Goal: Information Seeking & Learning: Learn about a topic

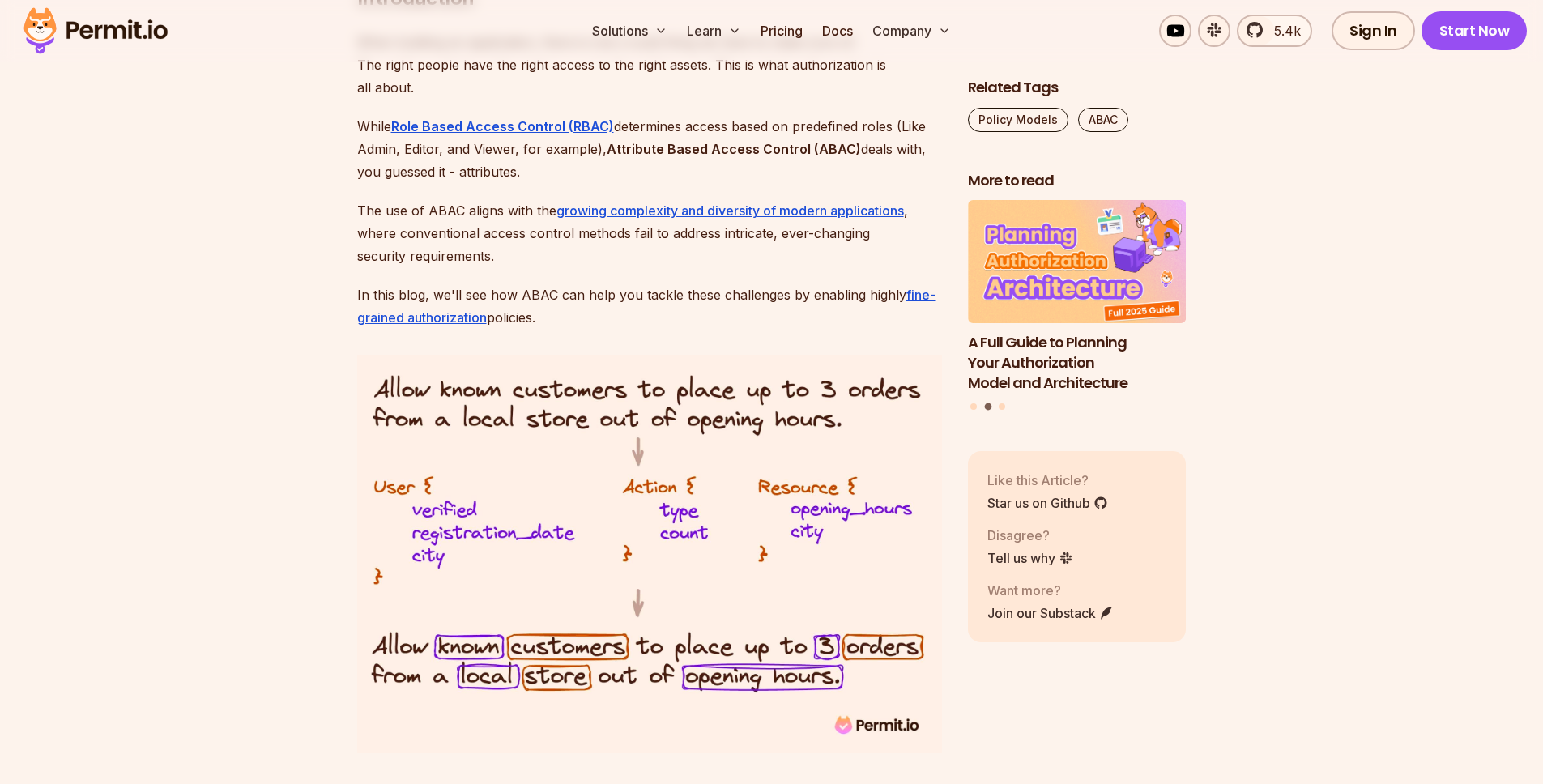
scroll to position [1157, 0]
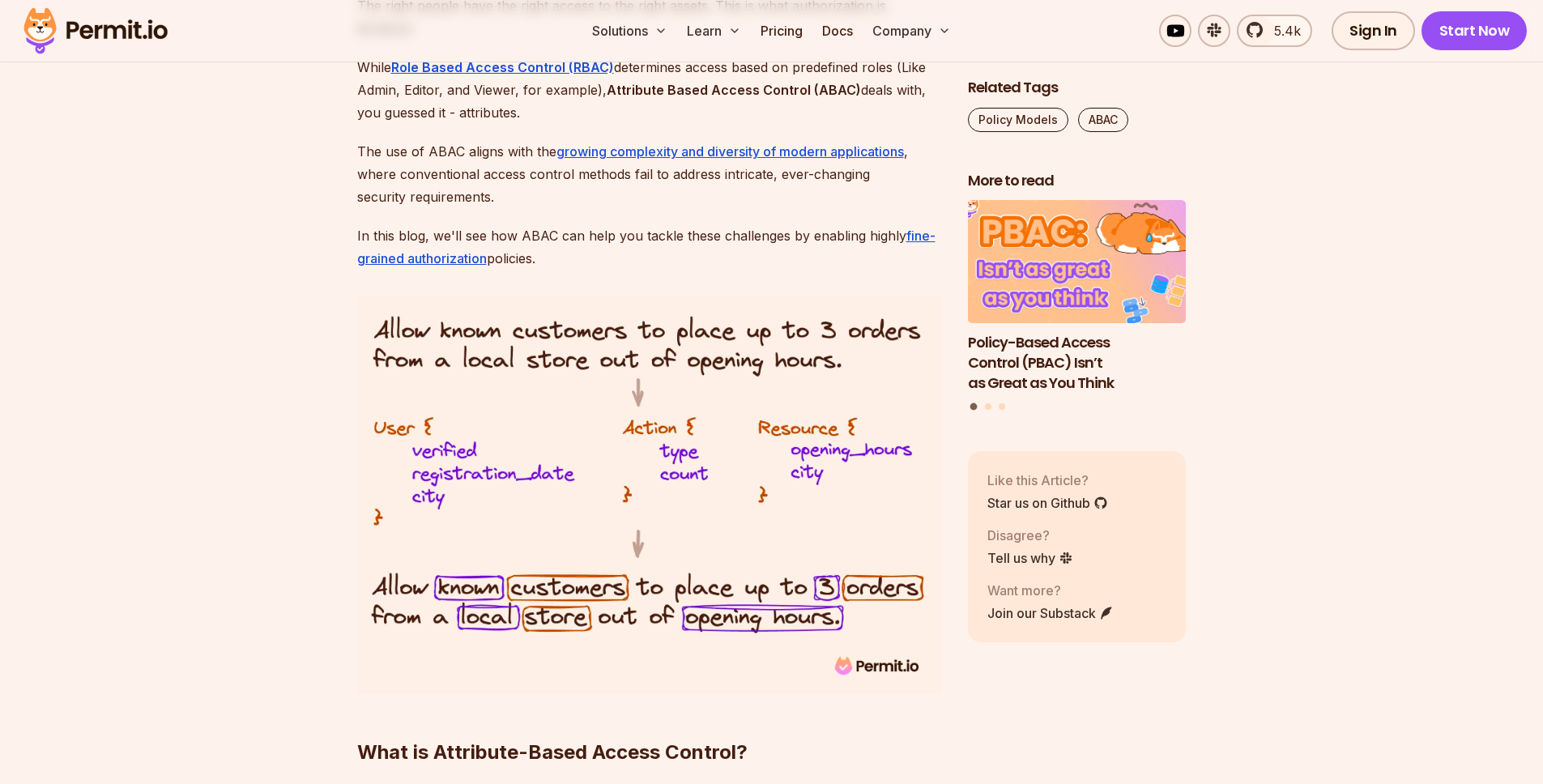
click at [1051, 370] on h3 "Policy-Based Access Control (PBAC) Isn’t as Great as You Think" at bounding box center [1077, 363] width 219 height 60
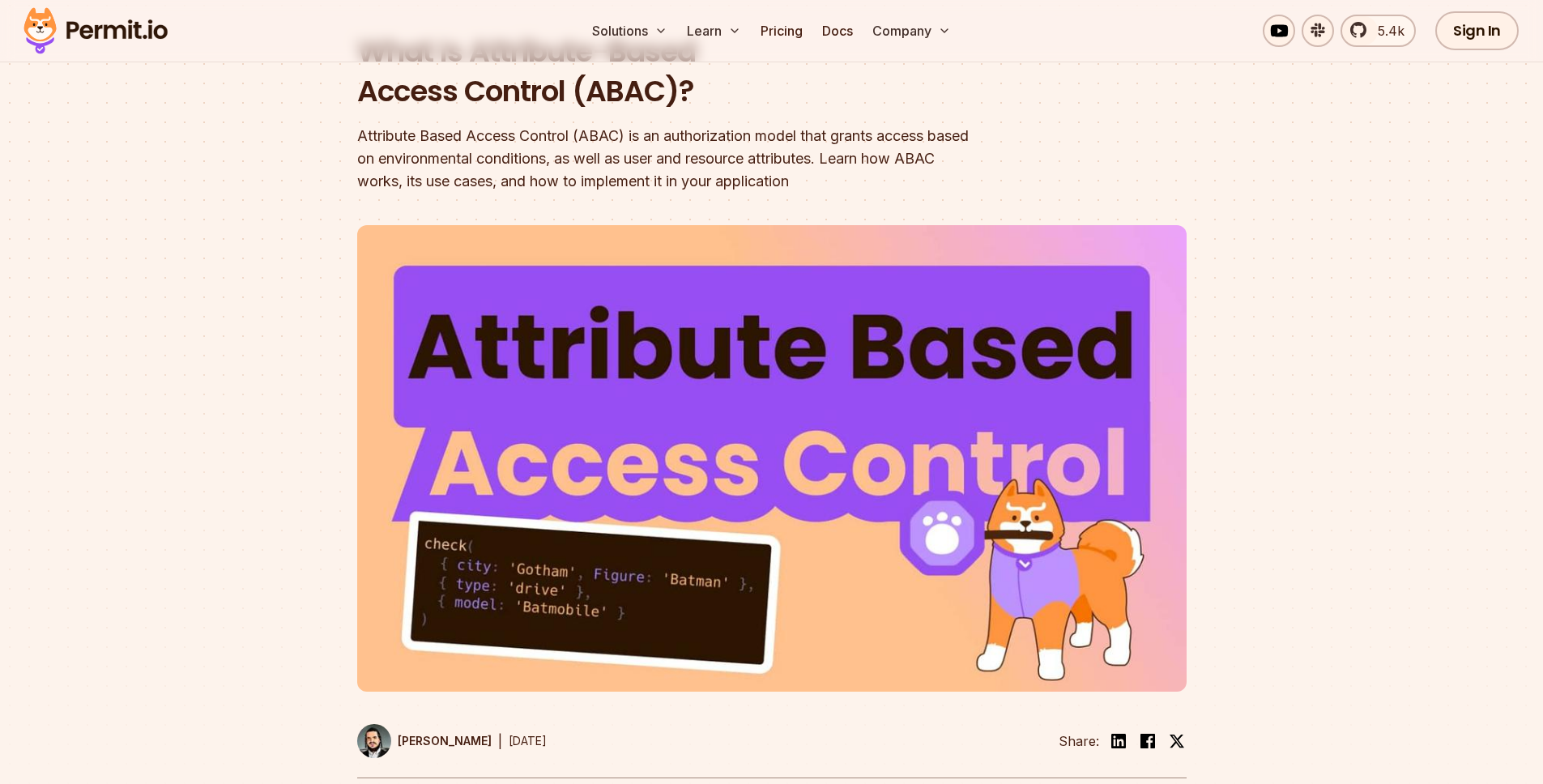
scroll to position [351, 0]
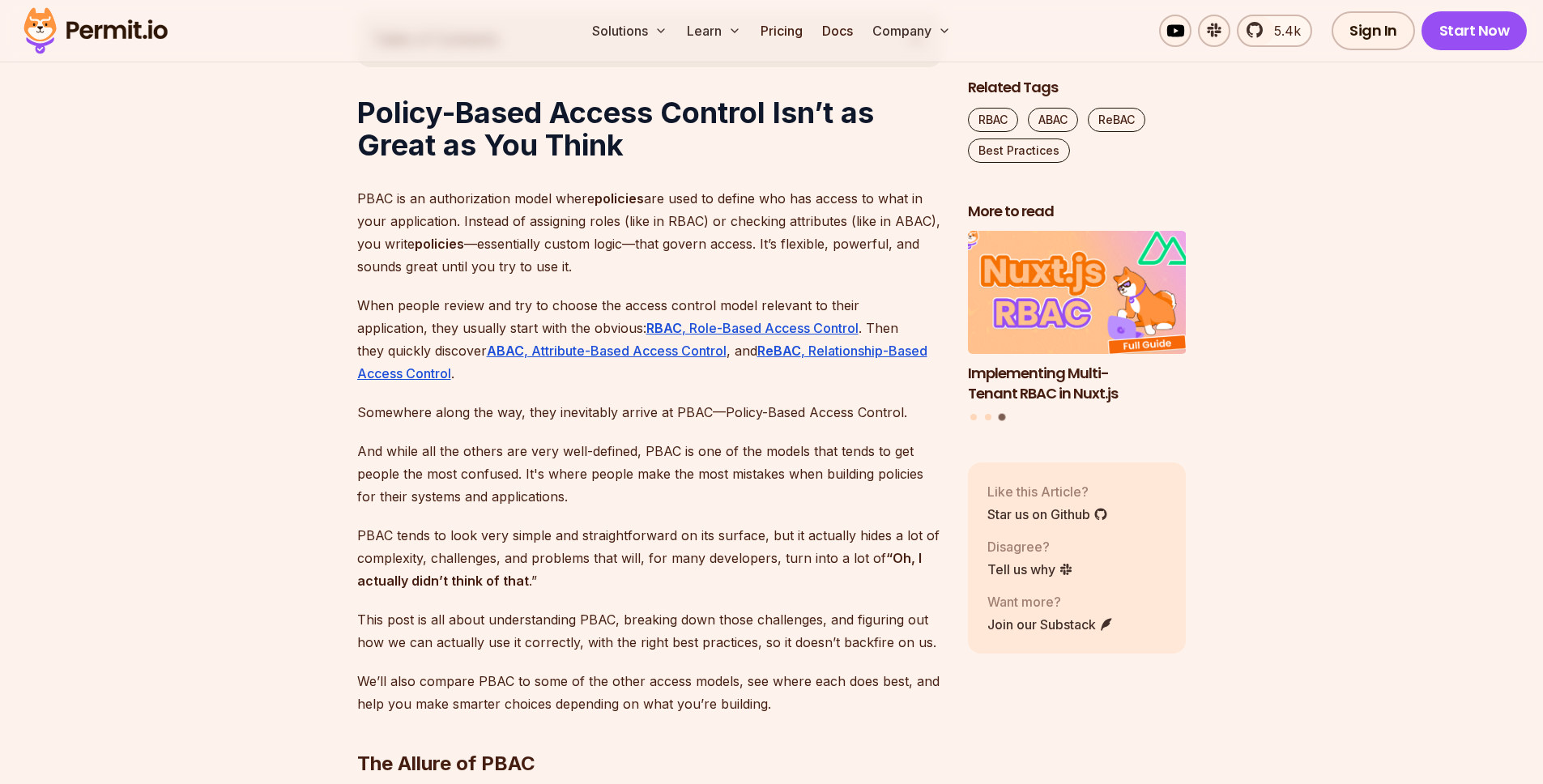
scroll to position [887, 0]
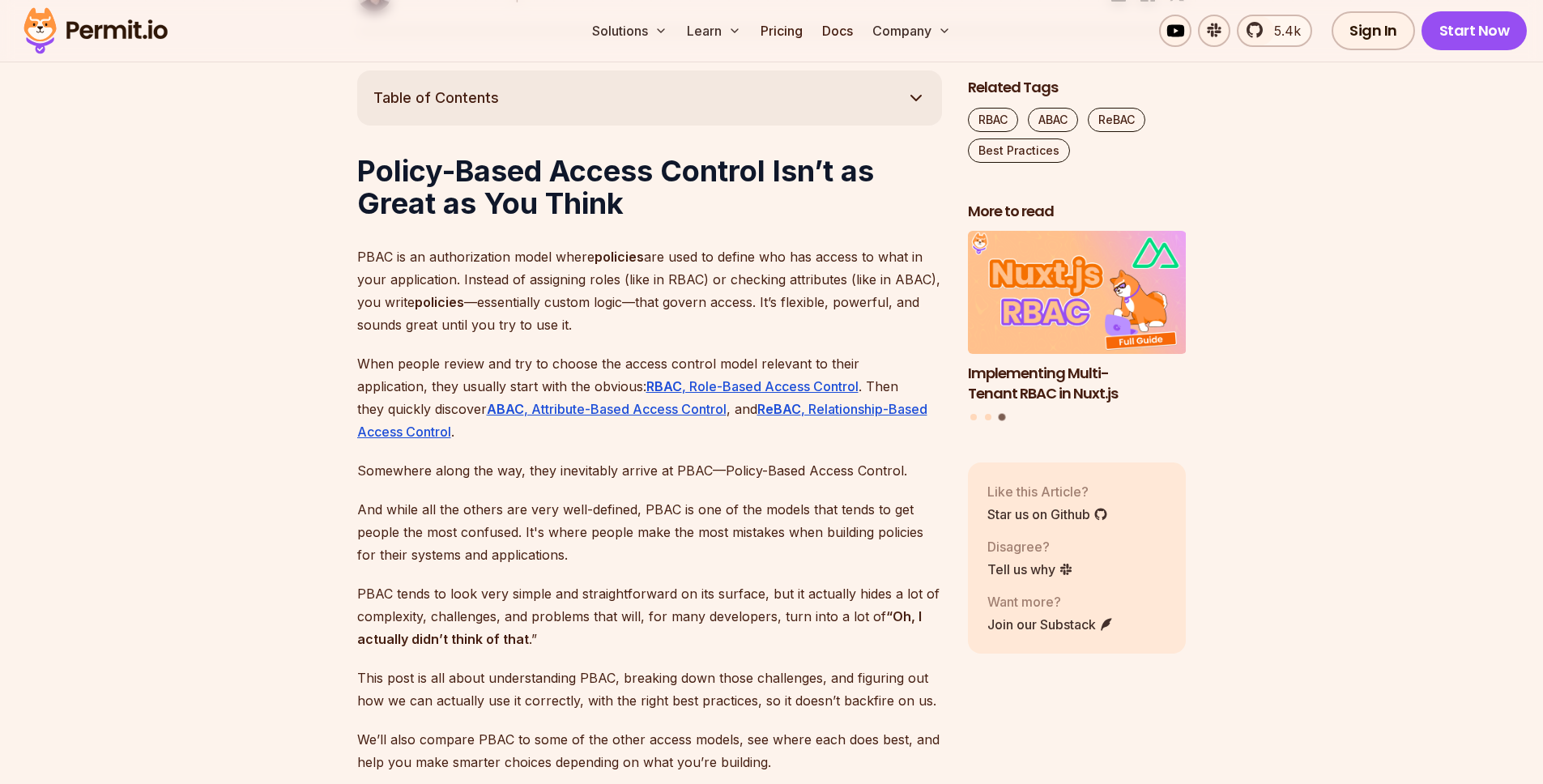
click at [648, 272] on p "PBAC is an authorization model where policies are used to define who has access…" at bounding box center [649, 290] width 585 height 90
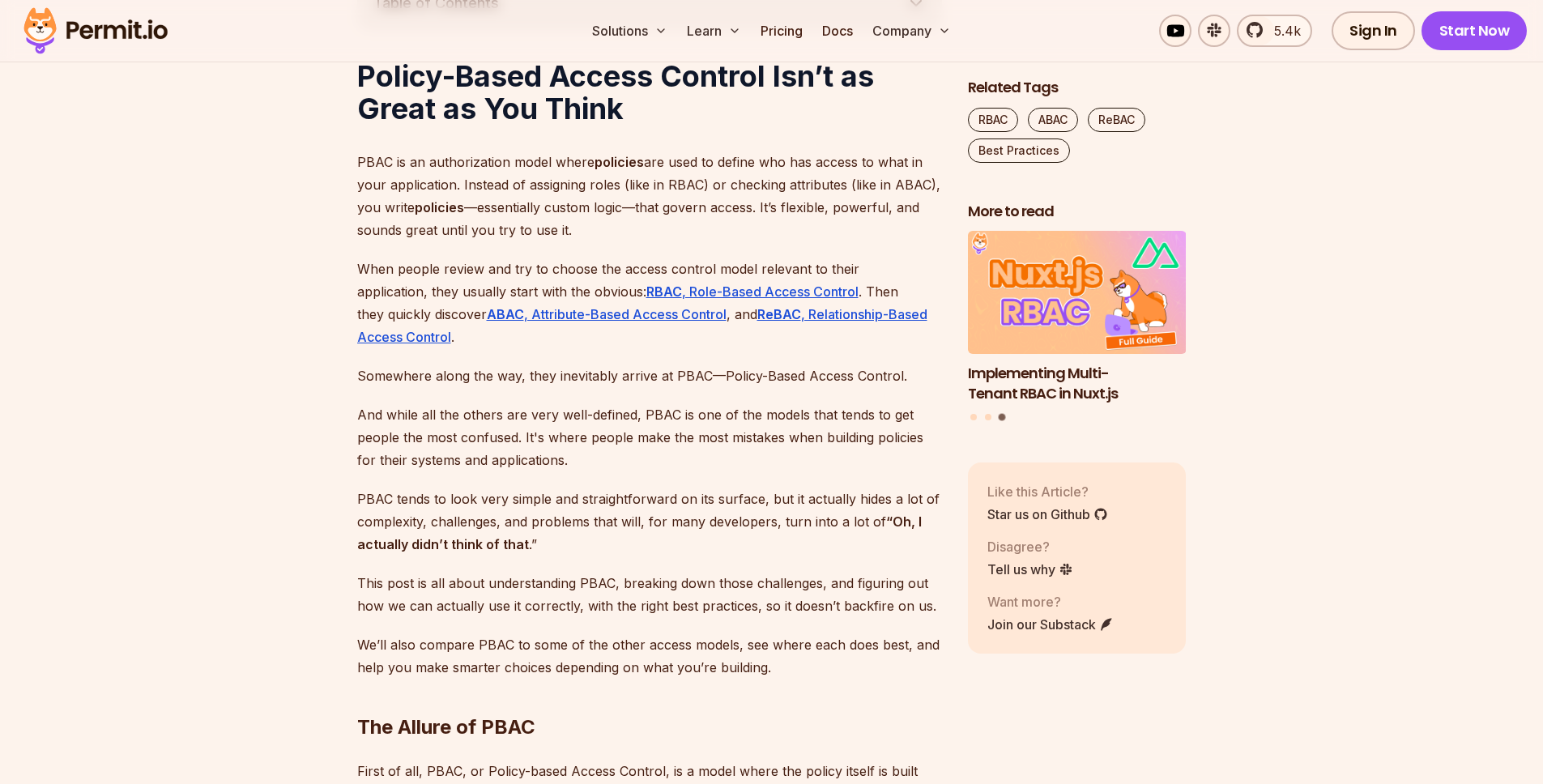
scroll to position [986, 0]
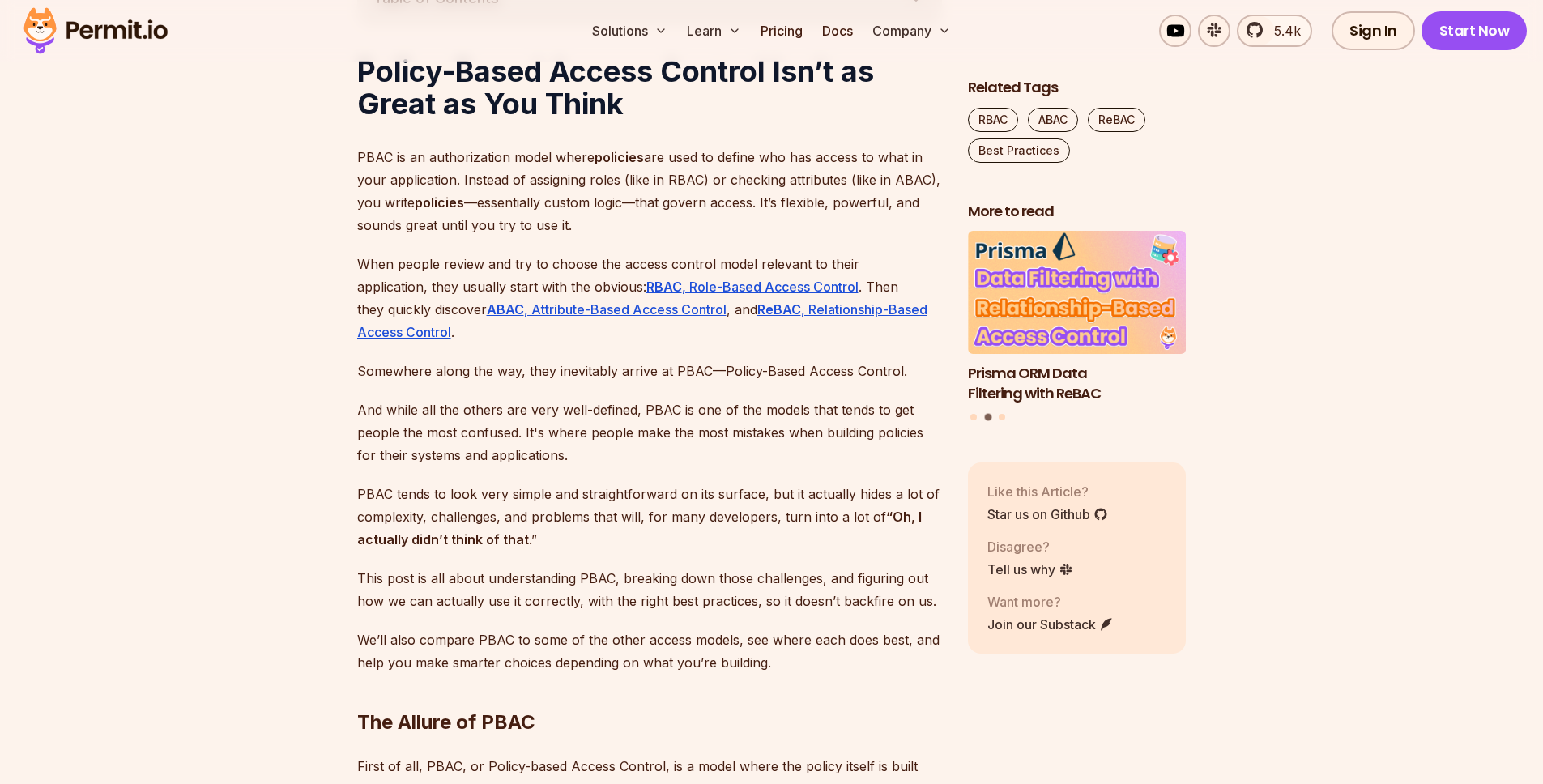
drag, startPoint x: 687, startPoint y: 287, endPoint x: 857, endPoint y: 213, distance: 185.4
click at [688, 287] on link "RBAC , Role-Based Access Control" at bounding box center [752, 287] width 212 height 16
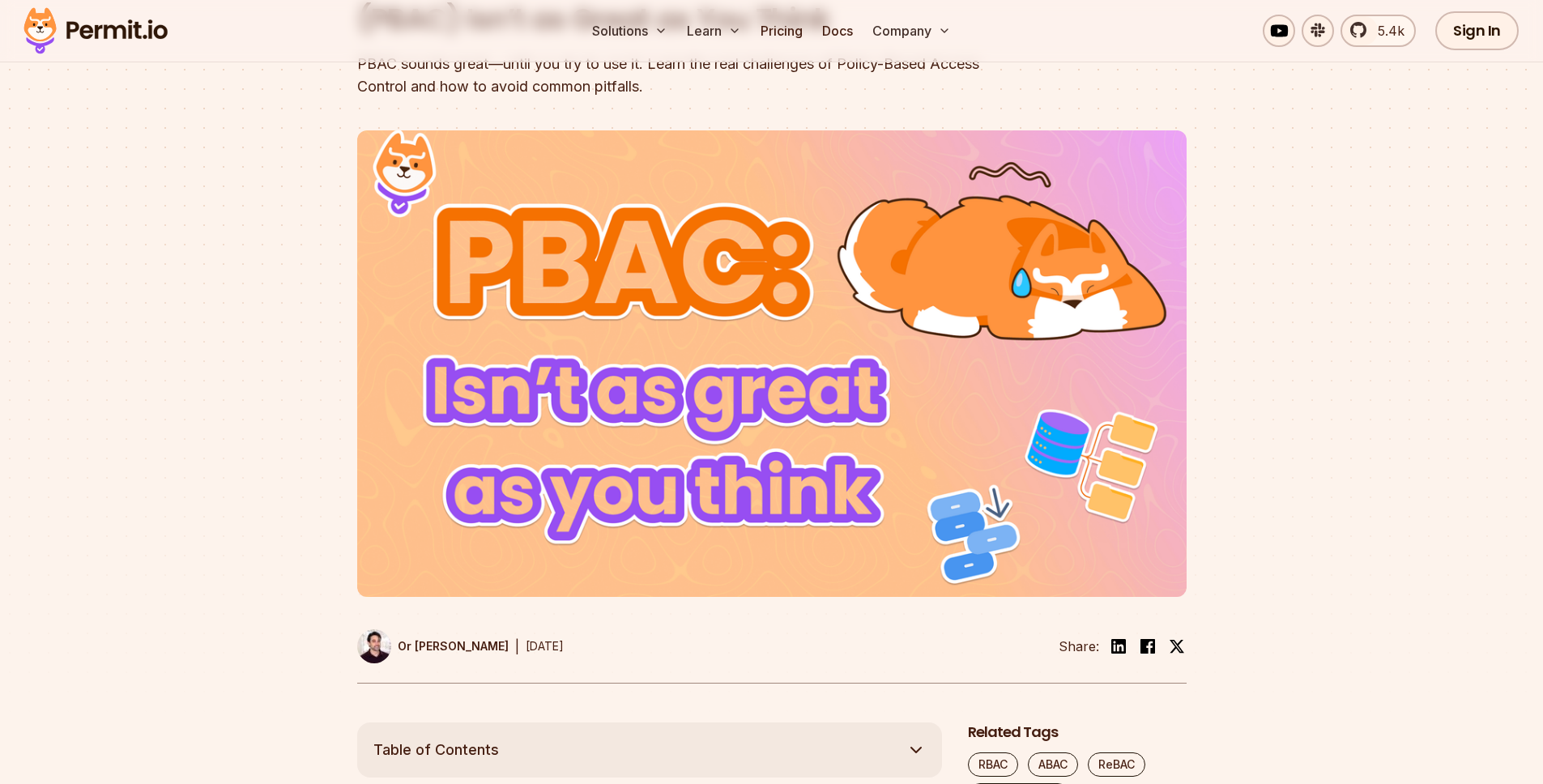
scroll to position [289, 0]
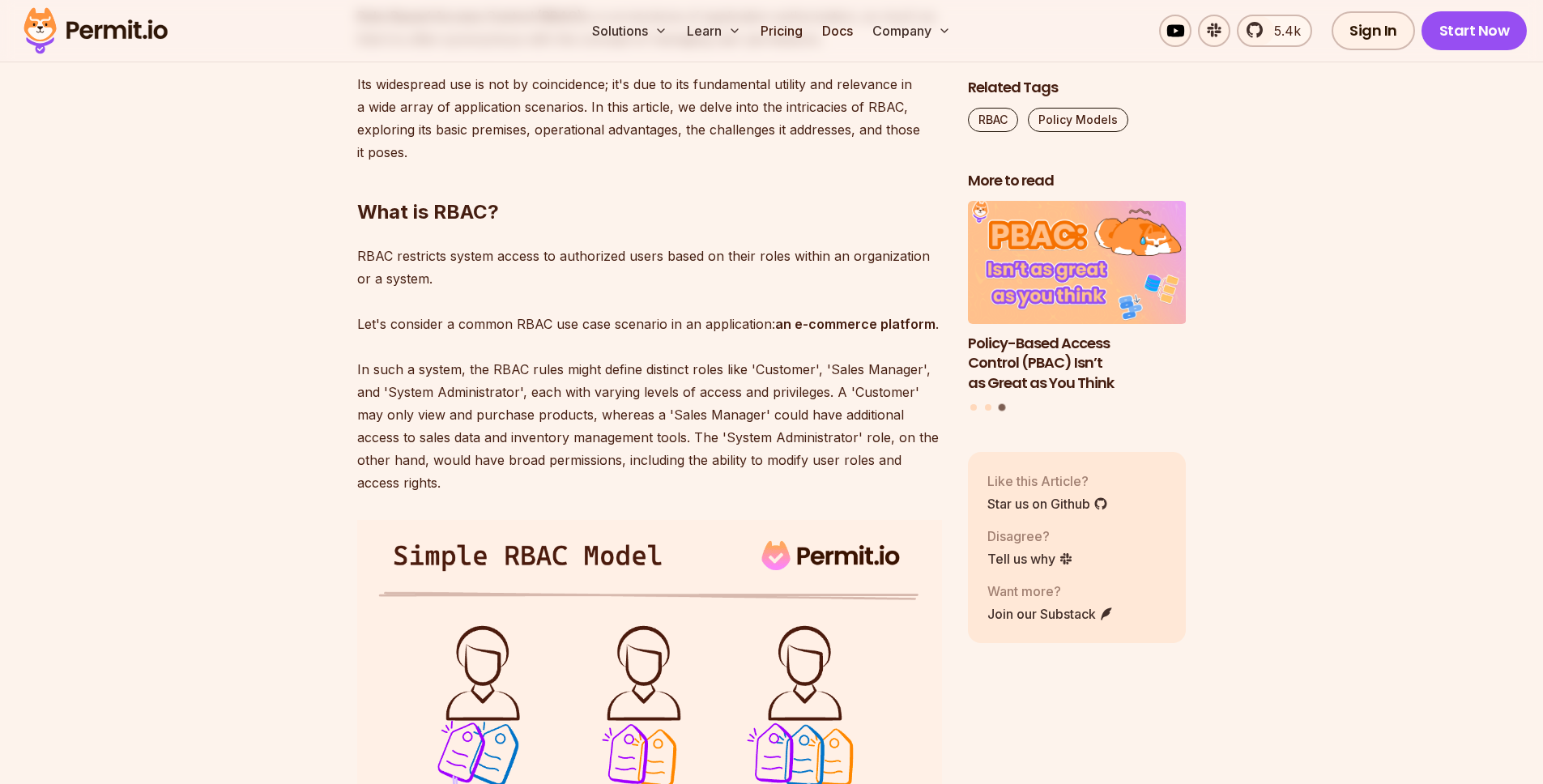
scroll to position [1082, 0]
click at [586, 89] on p "Role-Based Access Control (RBAC) is a cornerstone of application authorization,…" at bounding box center [649, 85] width 585 height 159
click at [787, 294] on p "RBAC restricts system access to authorized users based on their roles within an…" at bounding box center [649, 370] width 585 height 250
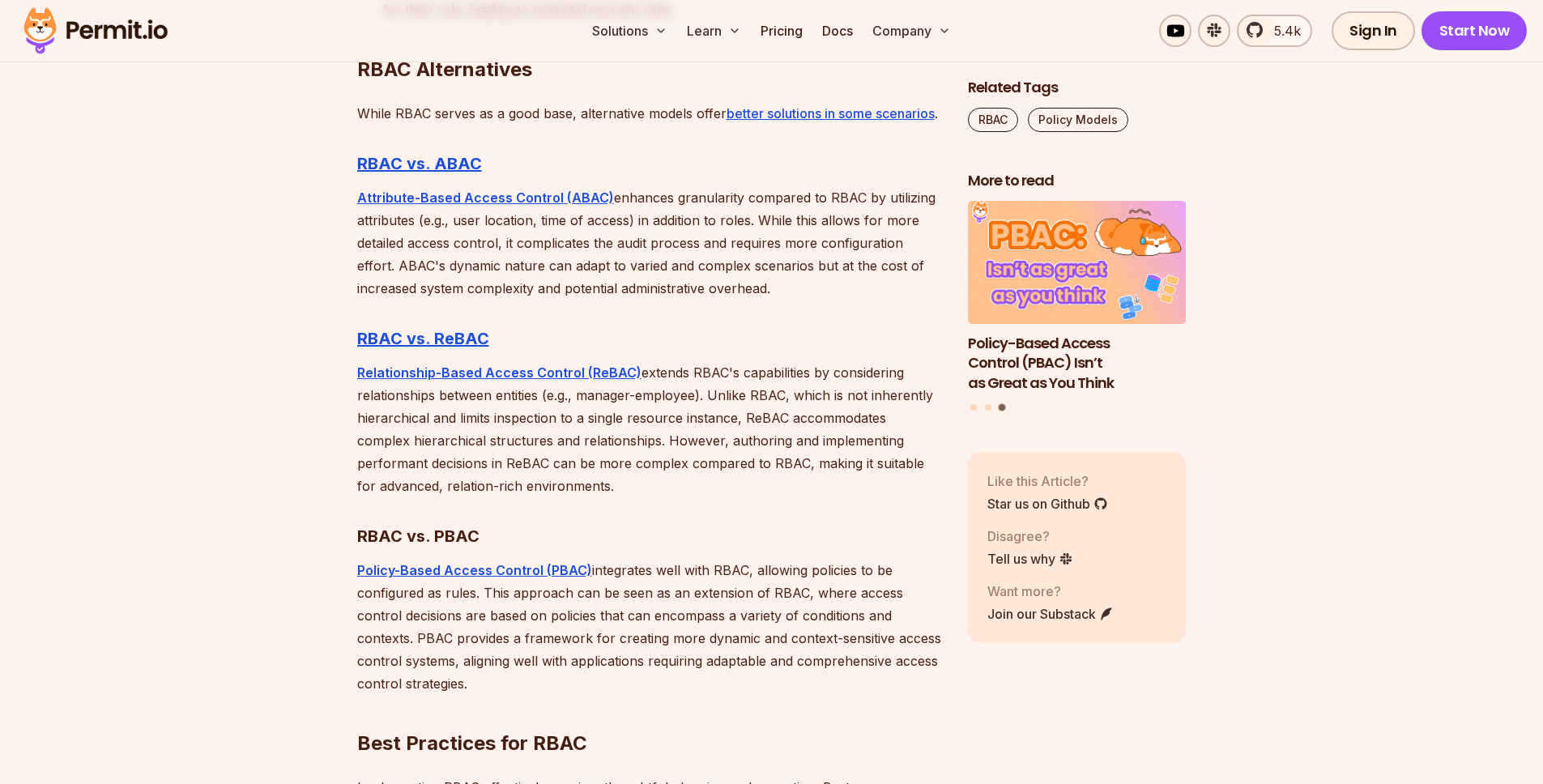
scroll to position [4297, 0]
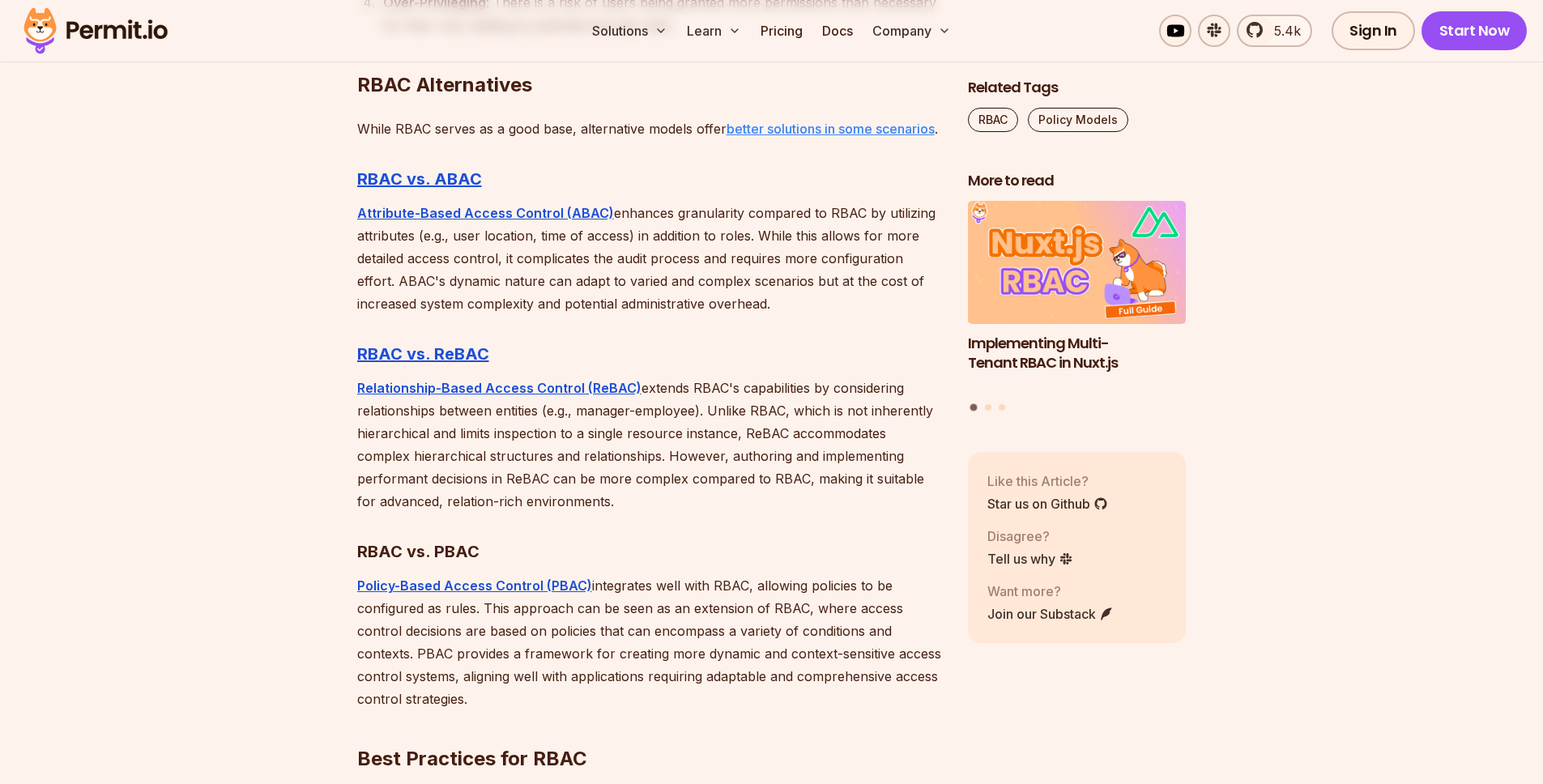
click at [801, 129] on link "better solutions in some scenarios" at bounding box center [831, 129] width 208 height 16
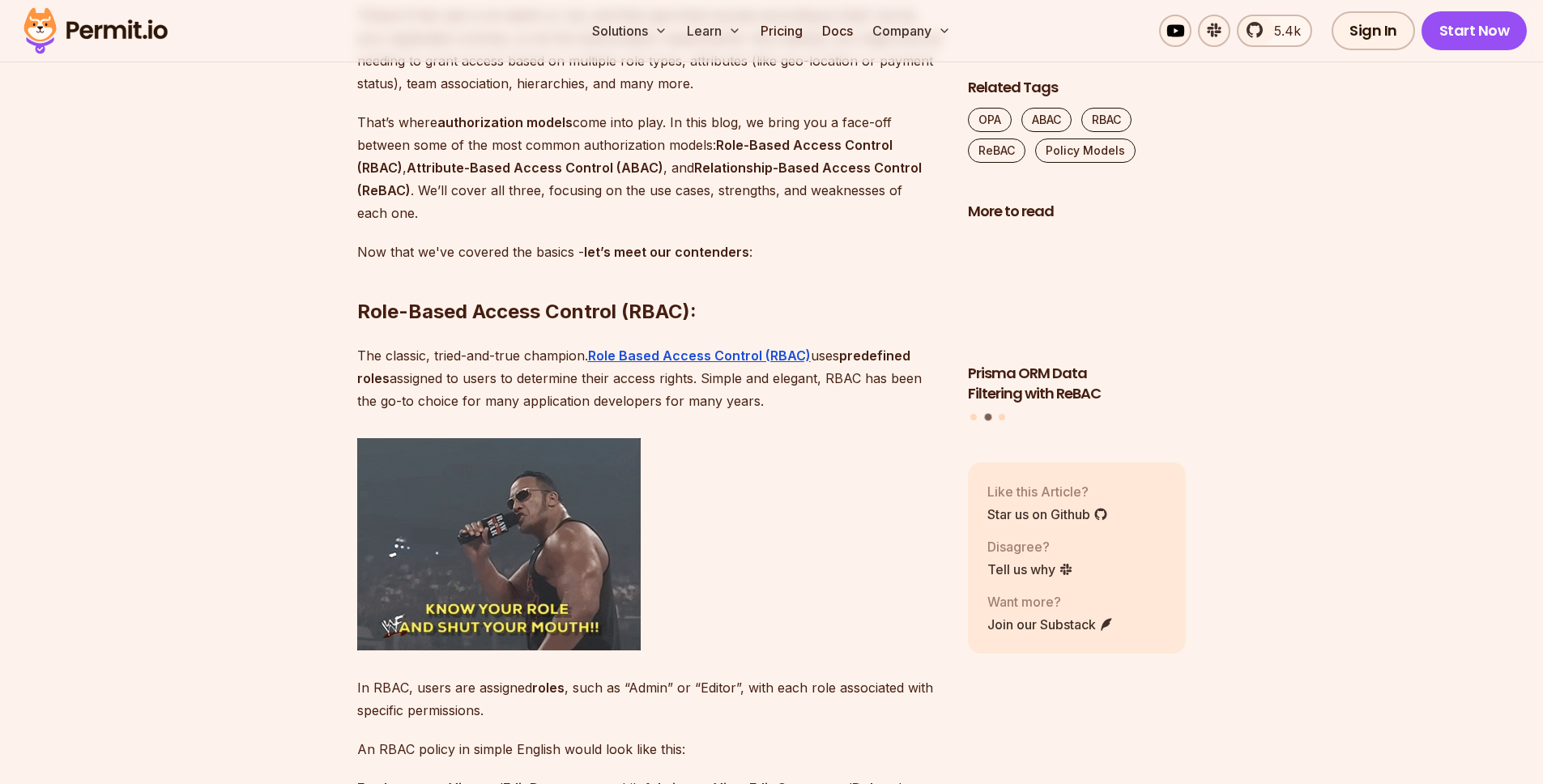
scroll to position [1446, 0]
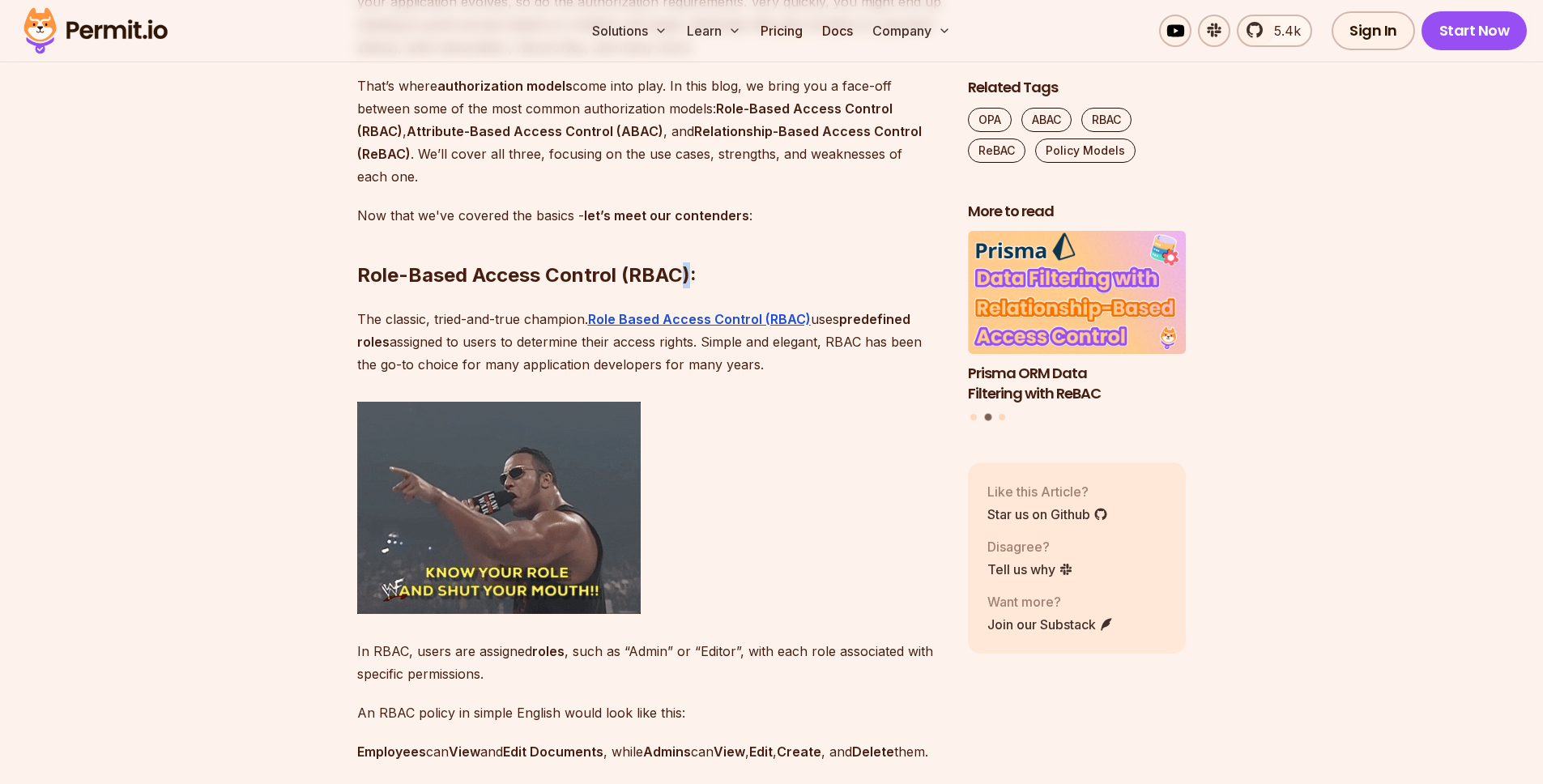
drag, startPoint x: 684, startPoint y: 276, endPoint x: 708, endPoint y: 266, distance: 26.0
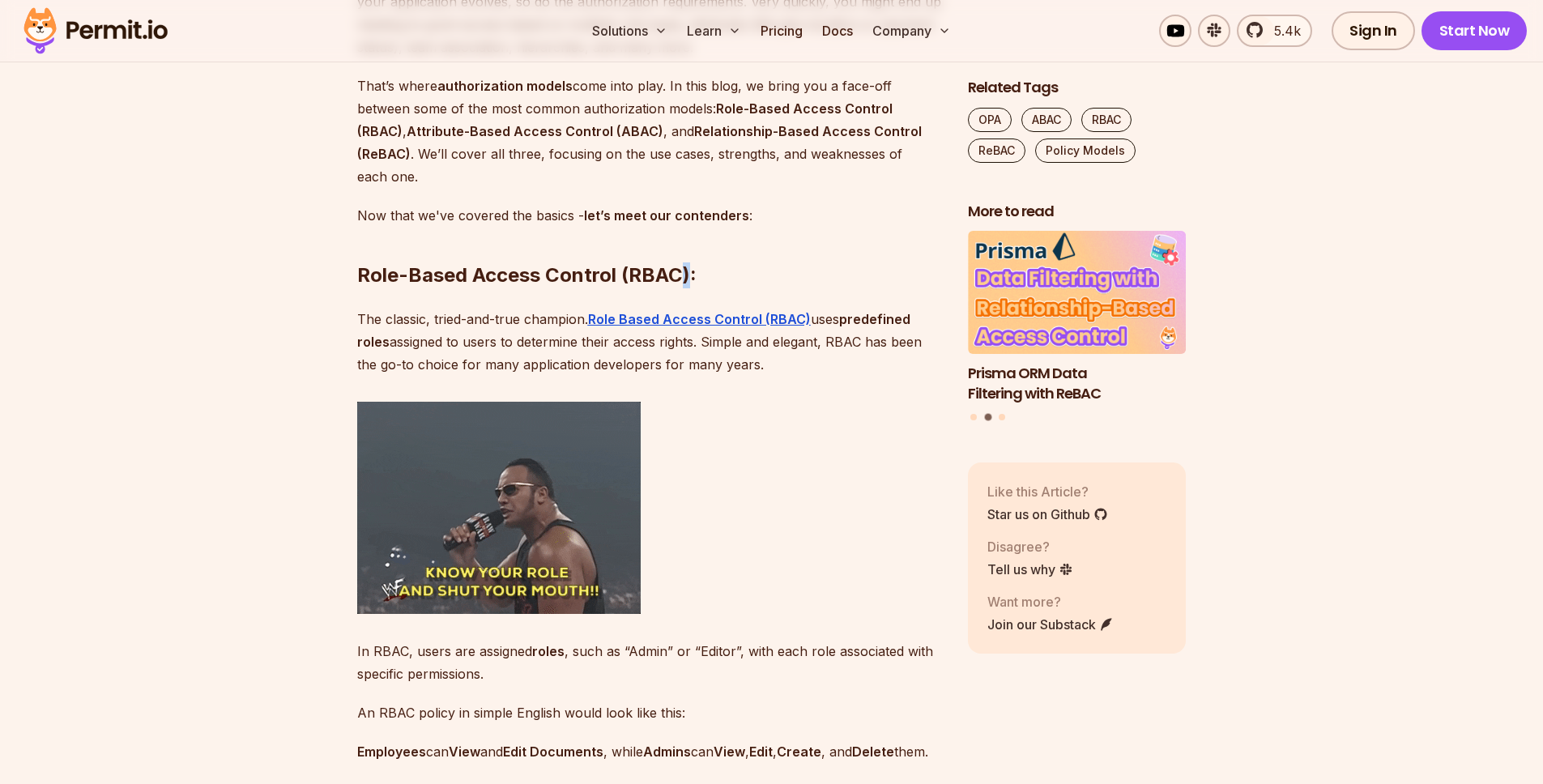
click at [683, 273] on h2 "Role-Based Access Control (RBAC):" at bounding box center [649, 242] width 585 height 90
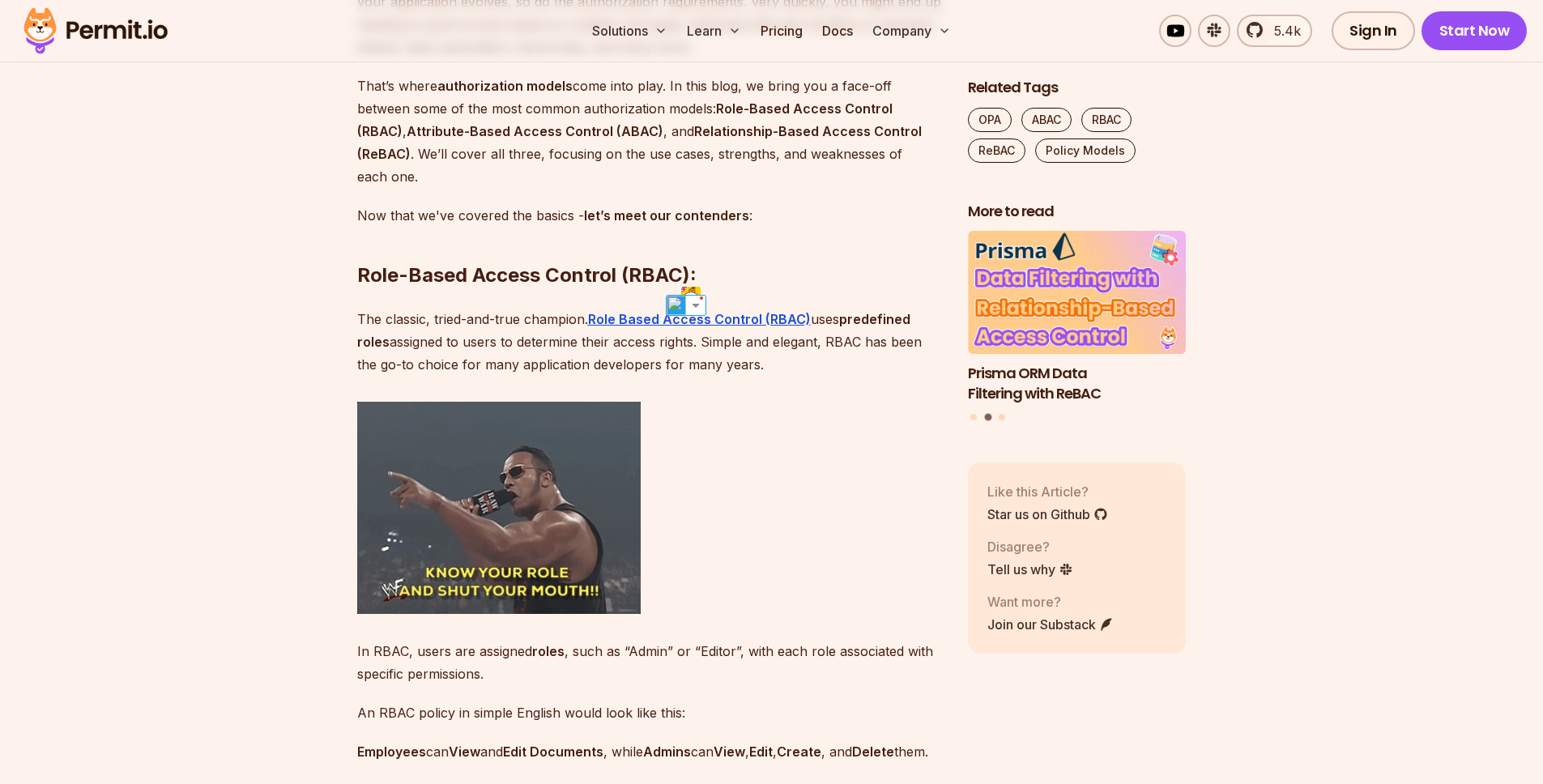
click at [719, 270] on h2 "Role-Based Access Control (RBAC):" at bounding box center [649, 242] width 585 height 90
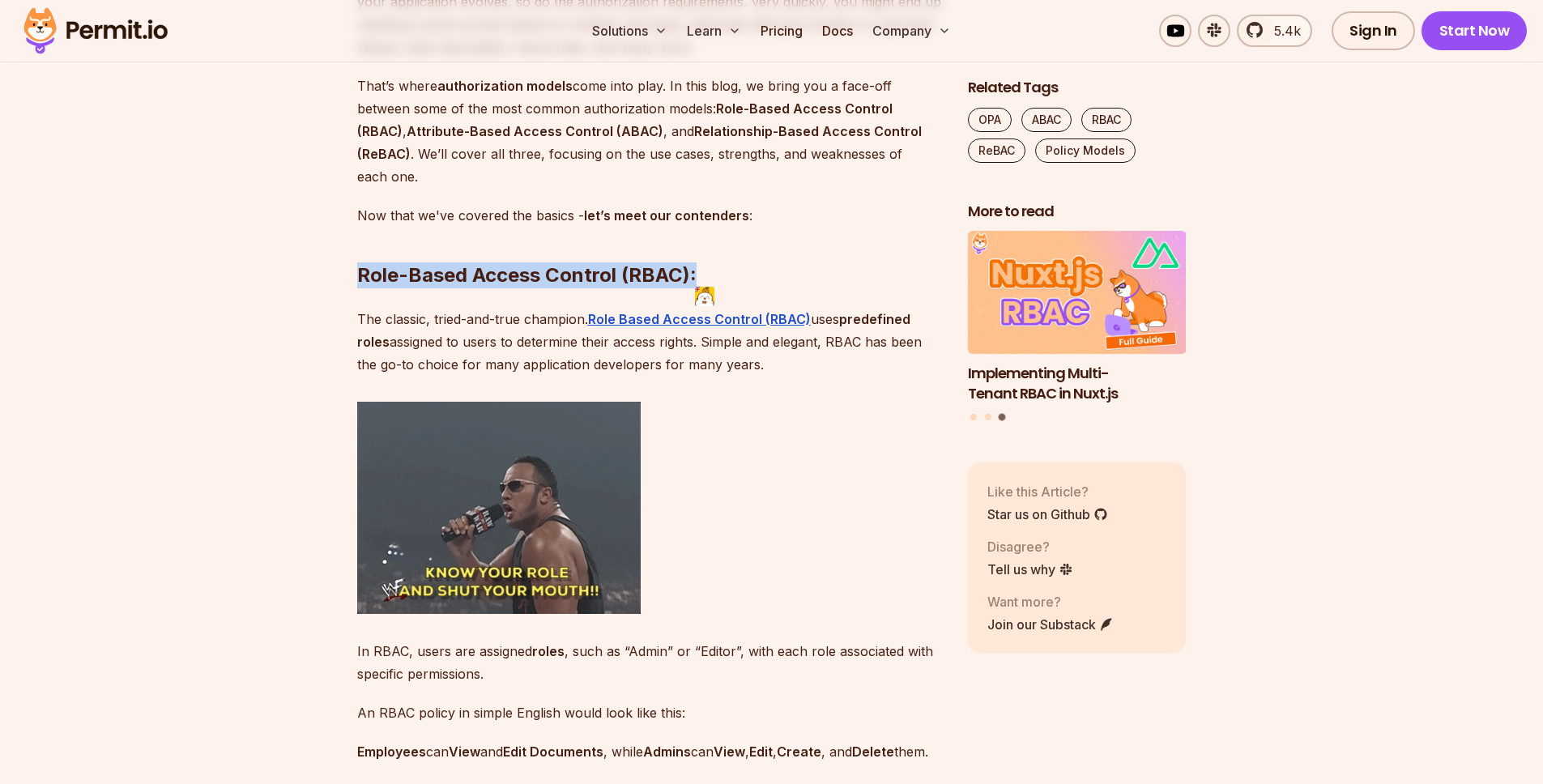
drag, startPoint x: 729, startPoint y: 268, endPoint x: 429, endPoint y: 253, distance: 300.4
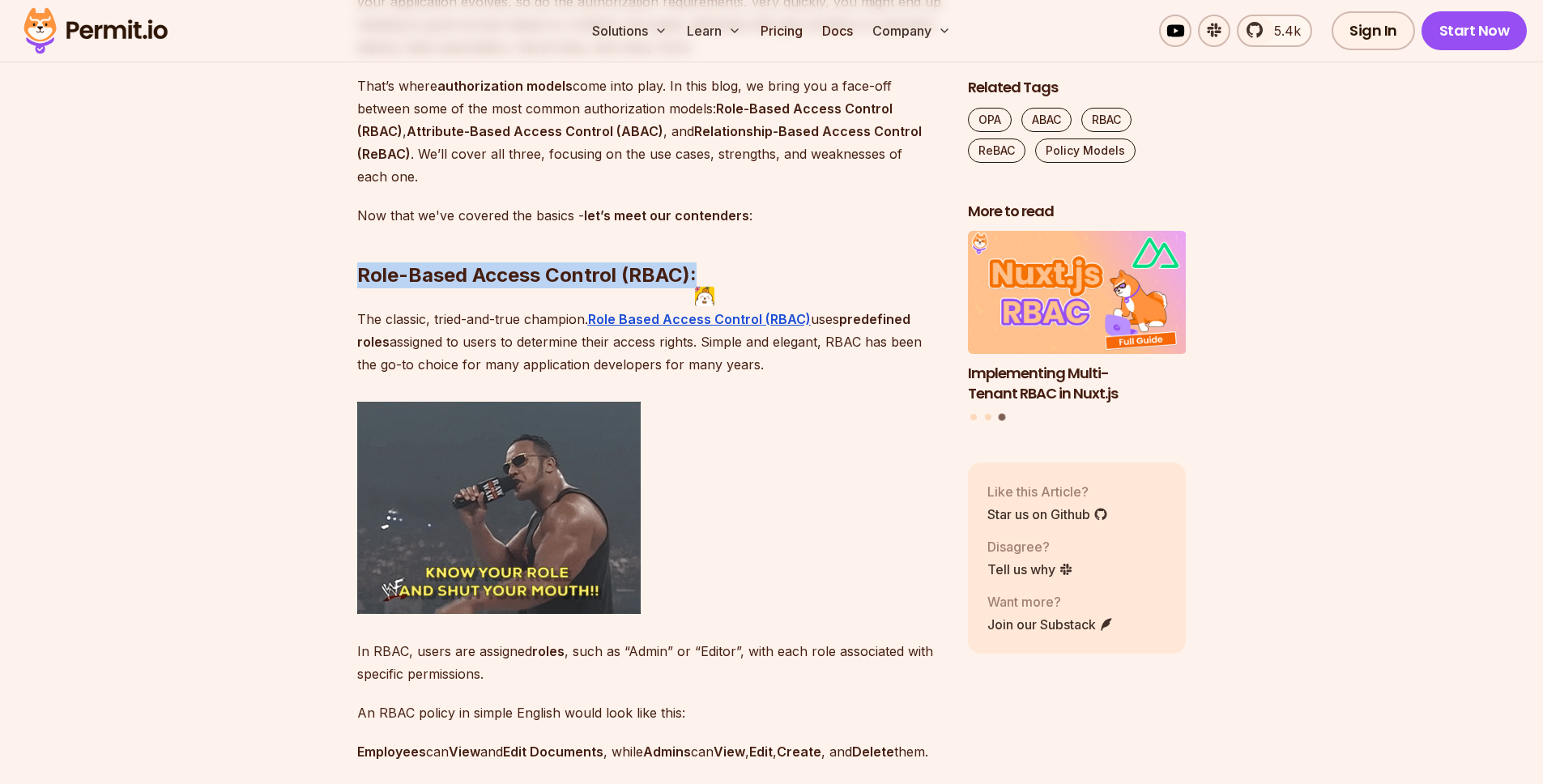
click at [428, 251] on h2 "Role-Based Access Control (RBAC):" at bounding box center [649, 242] width 585 height 90
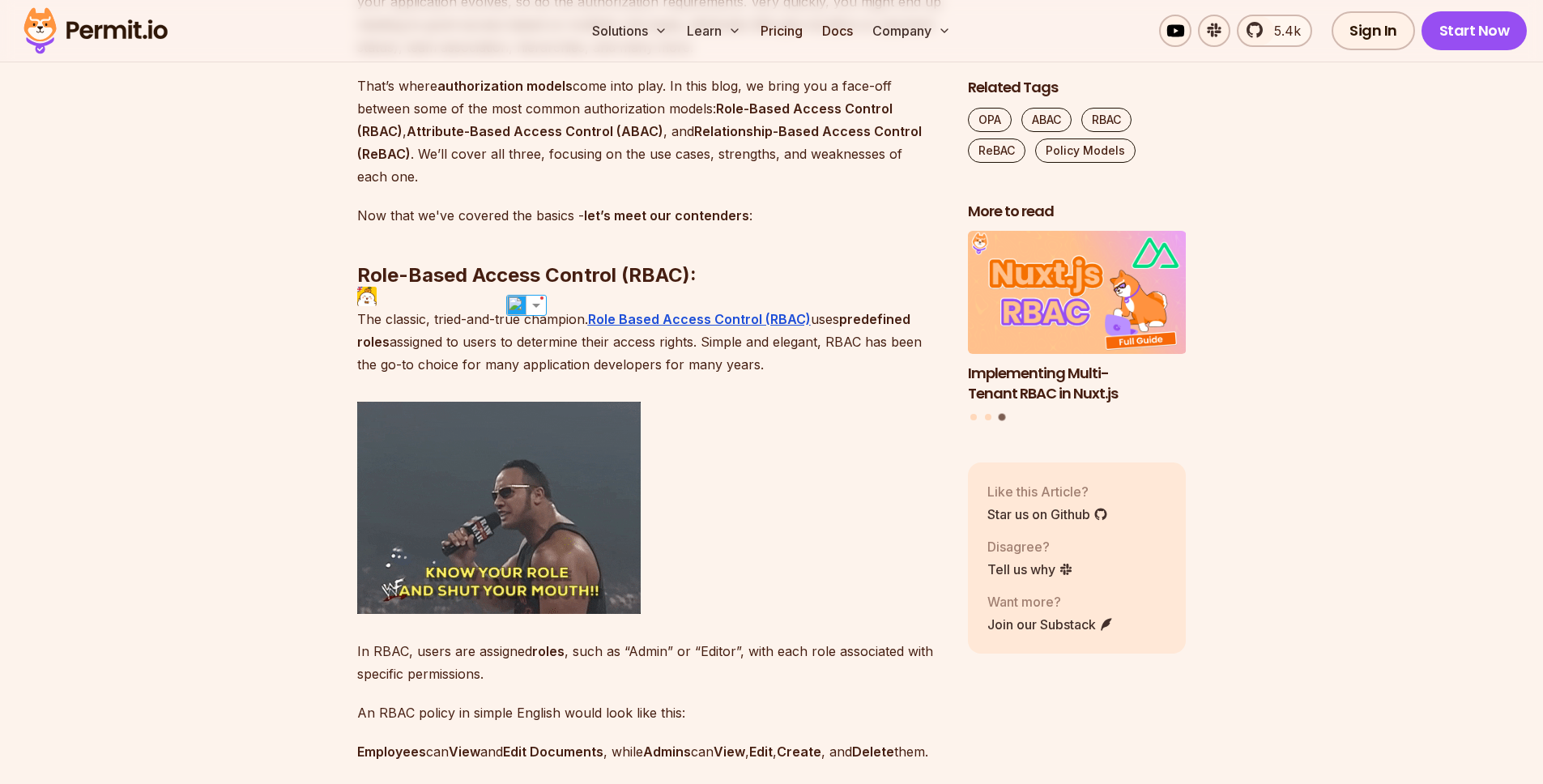
click at [597, 244] on h2 "Role-Based Access Control (RBAC):" at bounding box center [649, 242] width 585 height 90
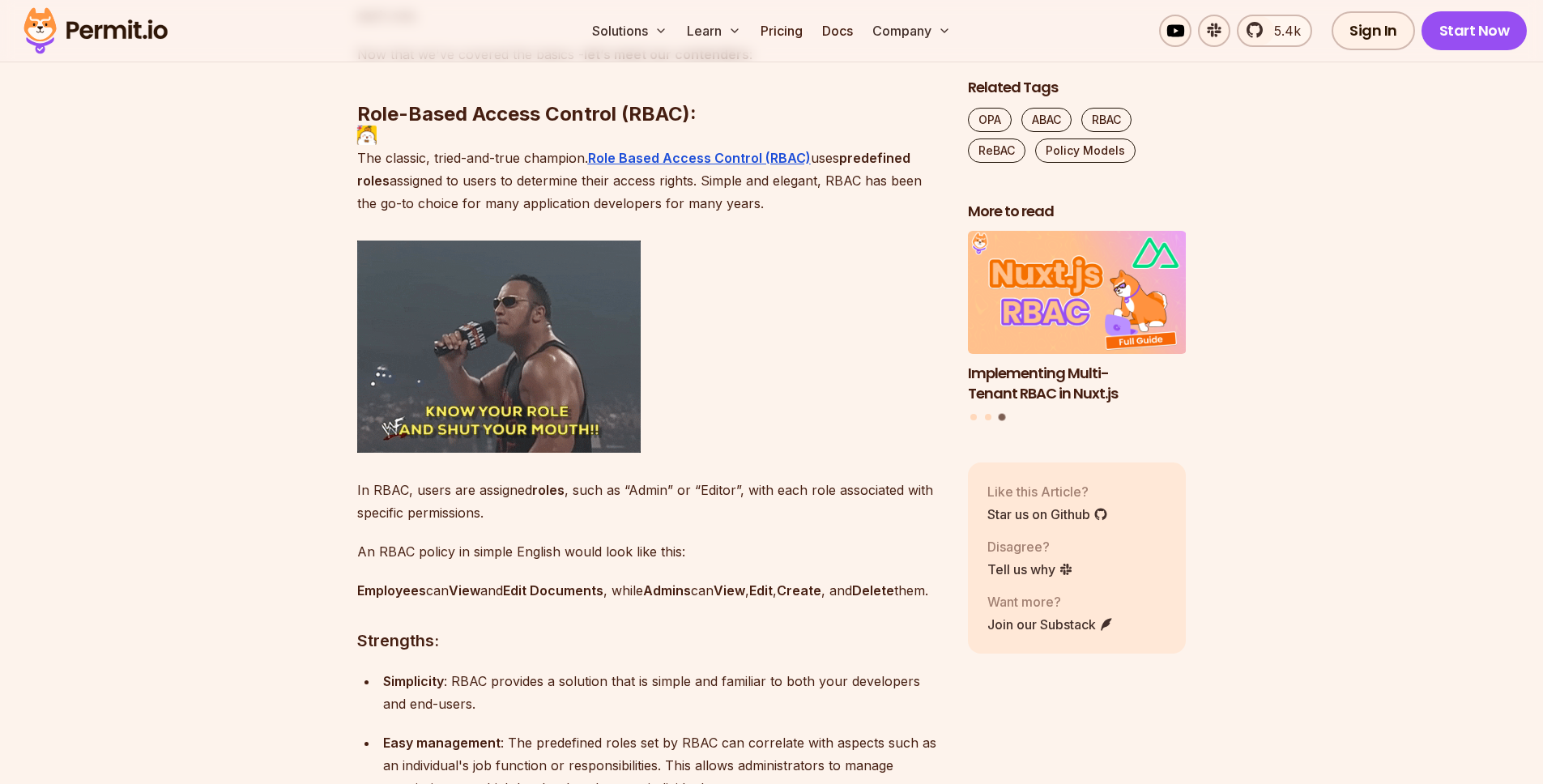
scroll to position [1609, 0]
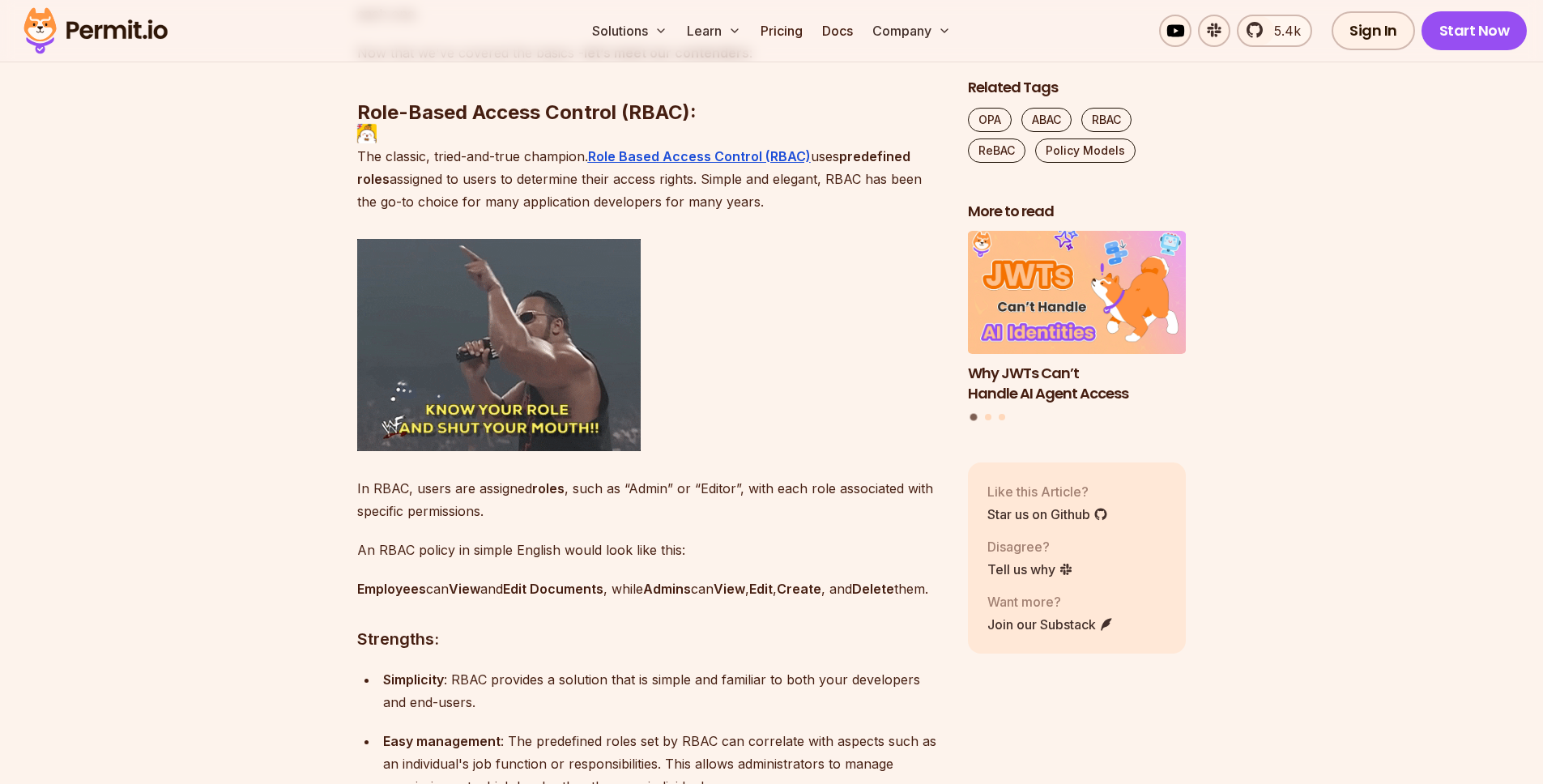
click at [435, 166] on p "The classic, tried-and-true champion. Role Based Access Control (RBAC) uses pre…" at bounding box center [649, 179] width 585 height 68
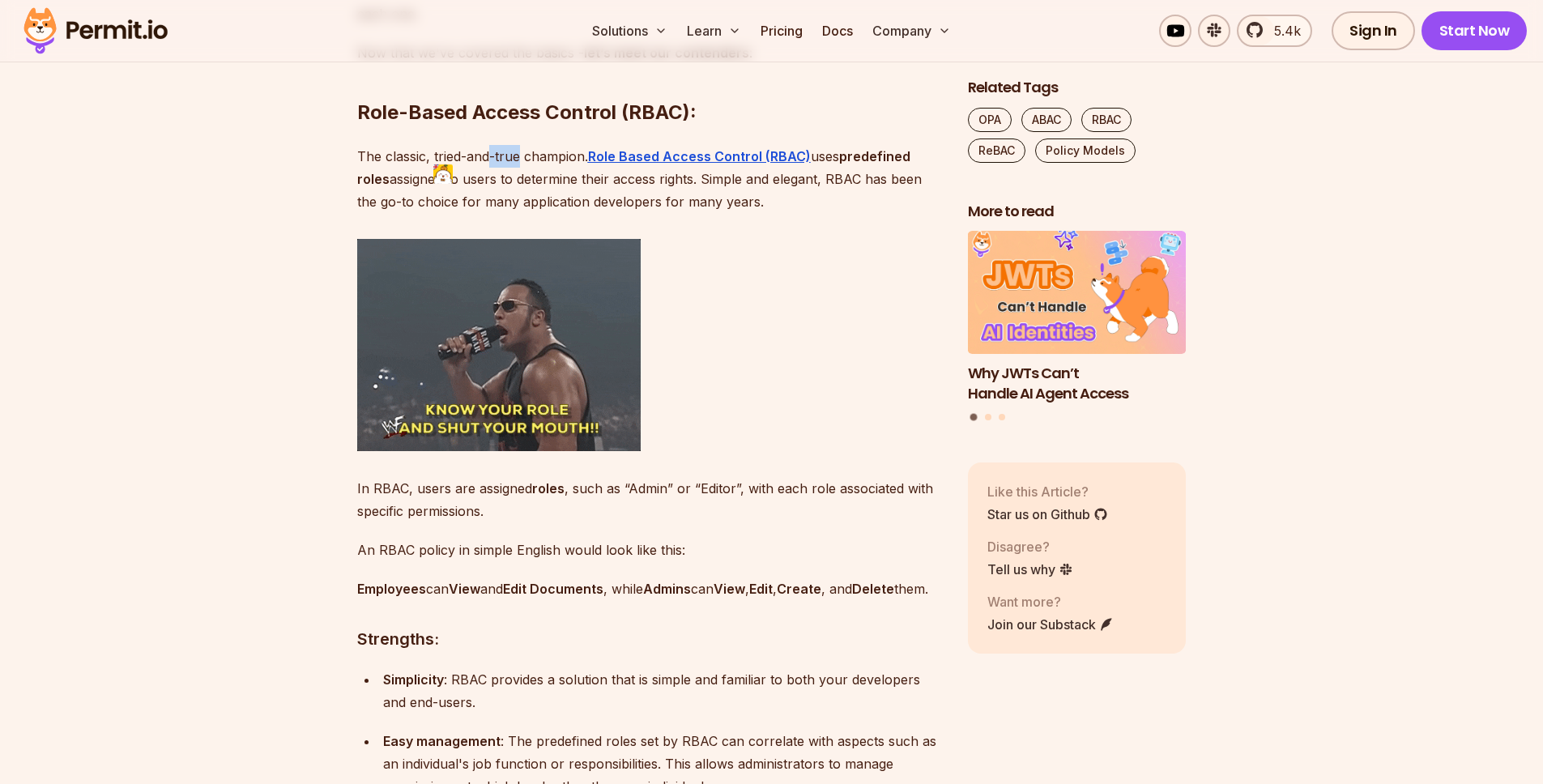
drag, startPoint x: 488, startPoint y: 153, endPoint x: 525, endPoint y: 163, distance: 38.3
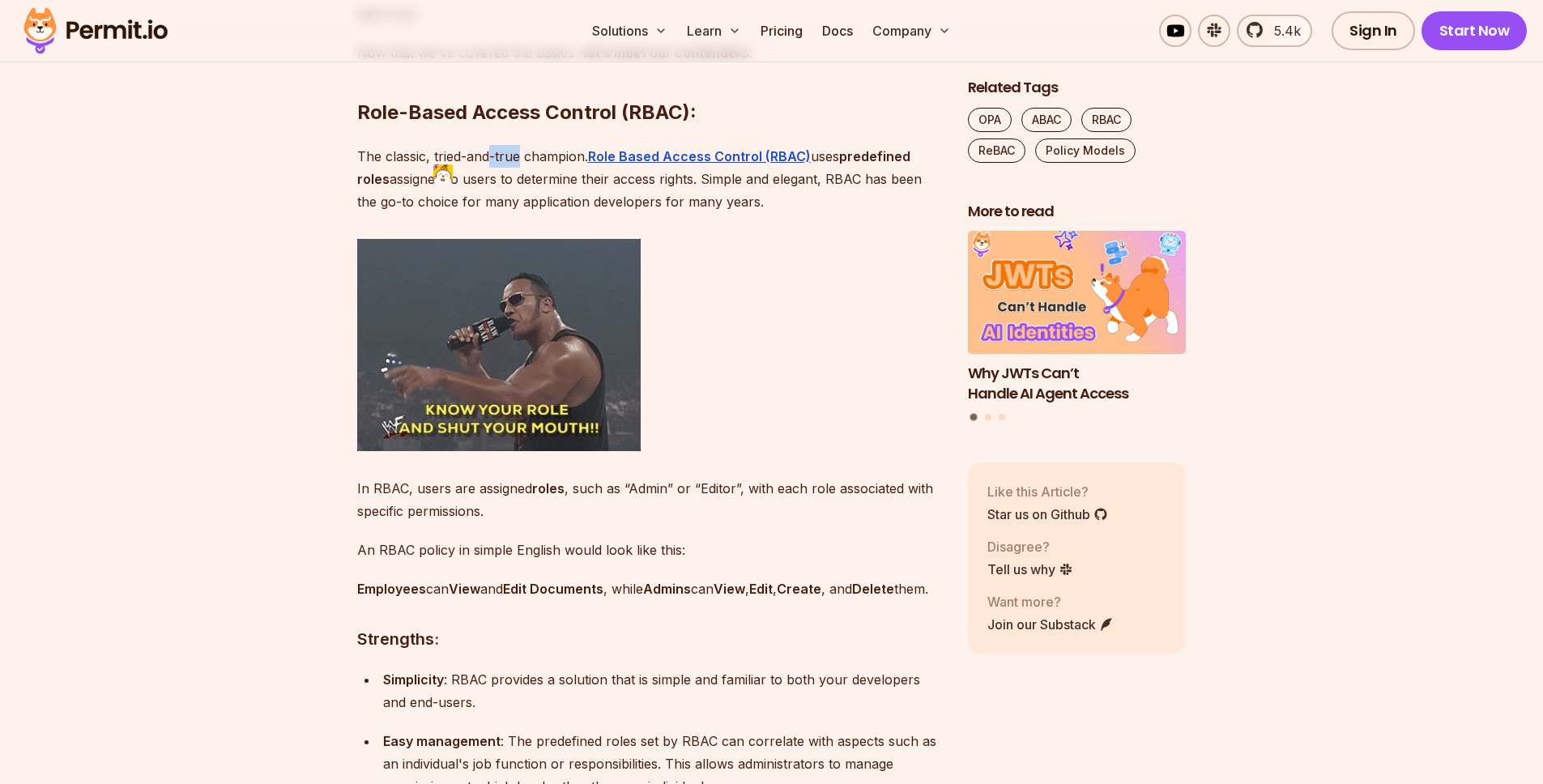
click at [521, 155] on p "The classic, tried-and-true champion. Role Based Access Control (RBAC) uses pre…" at bounding box center [649, 179] width 585 height 68
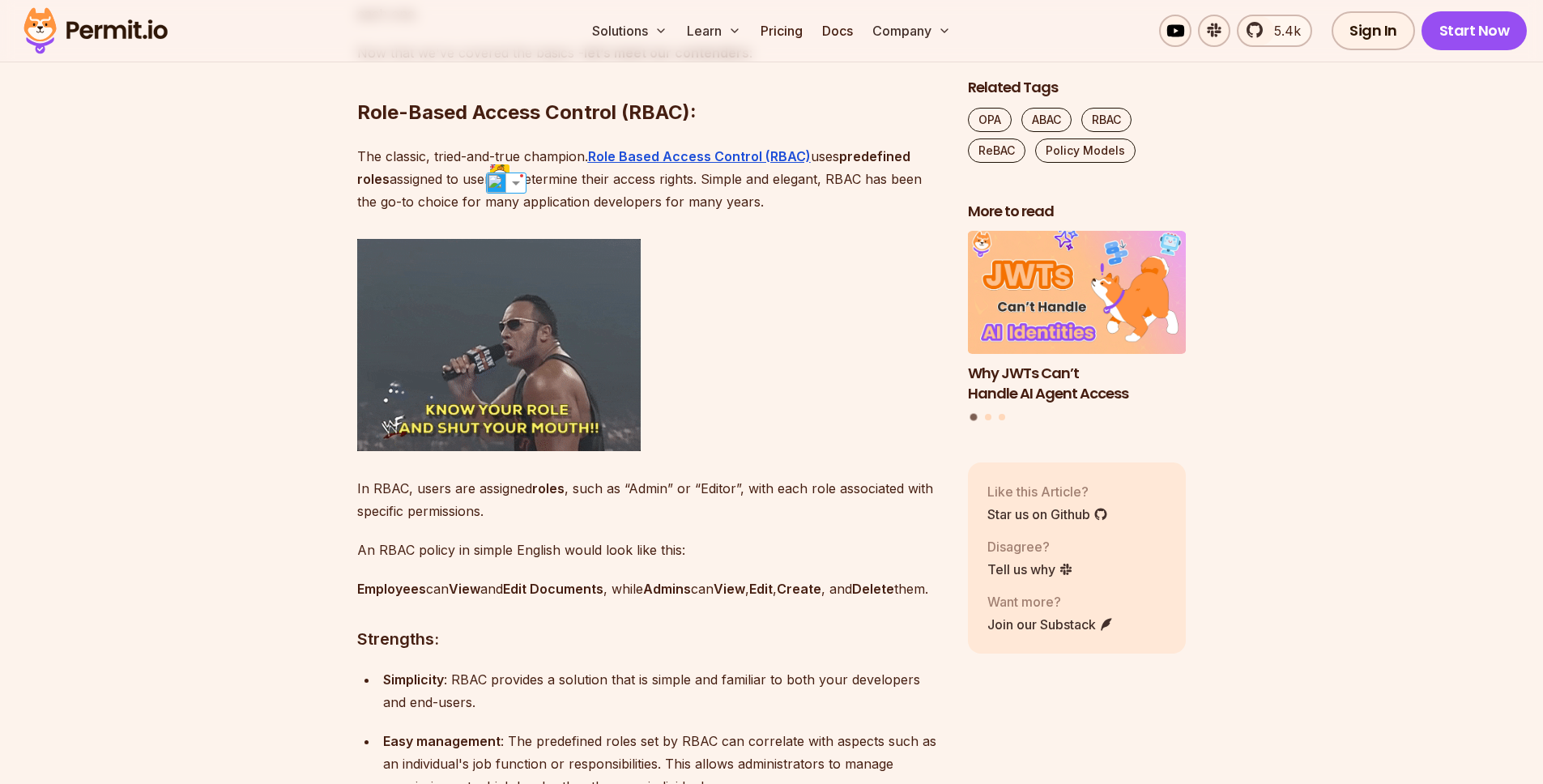
click at [557, 170] on p "The classic, tried-and-true champion. Role Based Access Control (RBAC) uses pre…" at bounding box center [649, 179] width 585 height 68
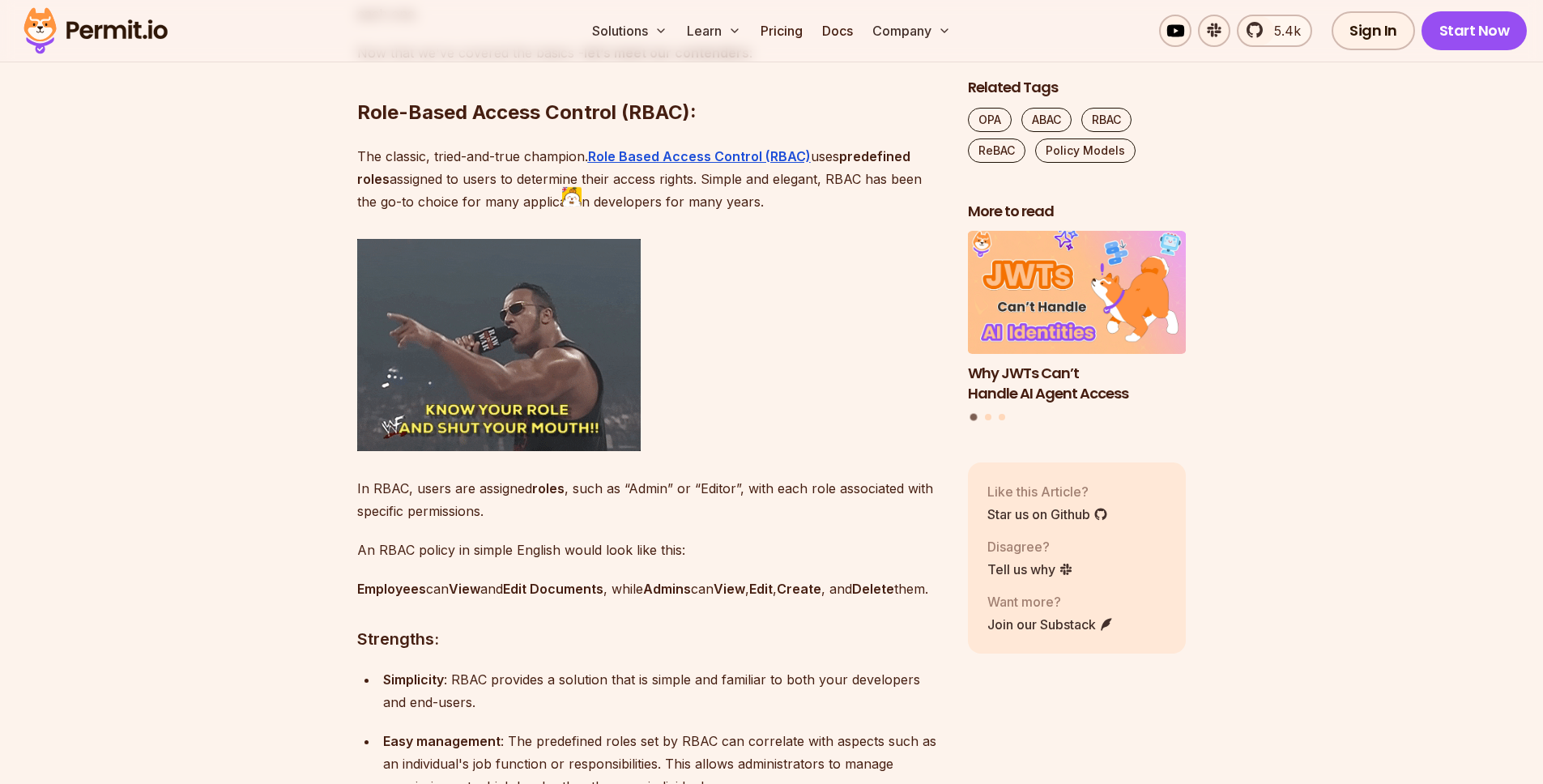
click at [580, 160] on p "The classic, tried-and-true champion. Role Based Access Control (RBAC) uses pre…" at bounding box center [649, 179] width 585 height 68
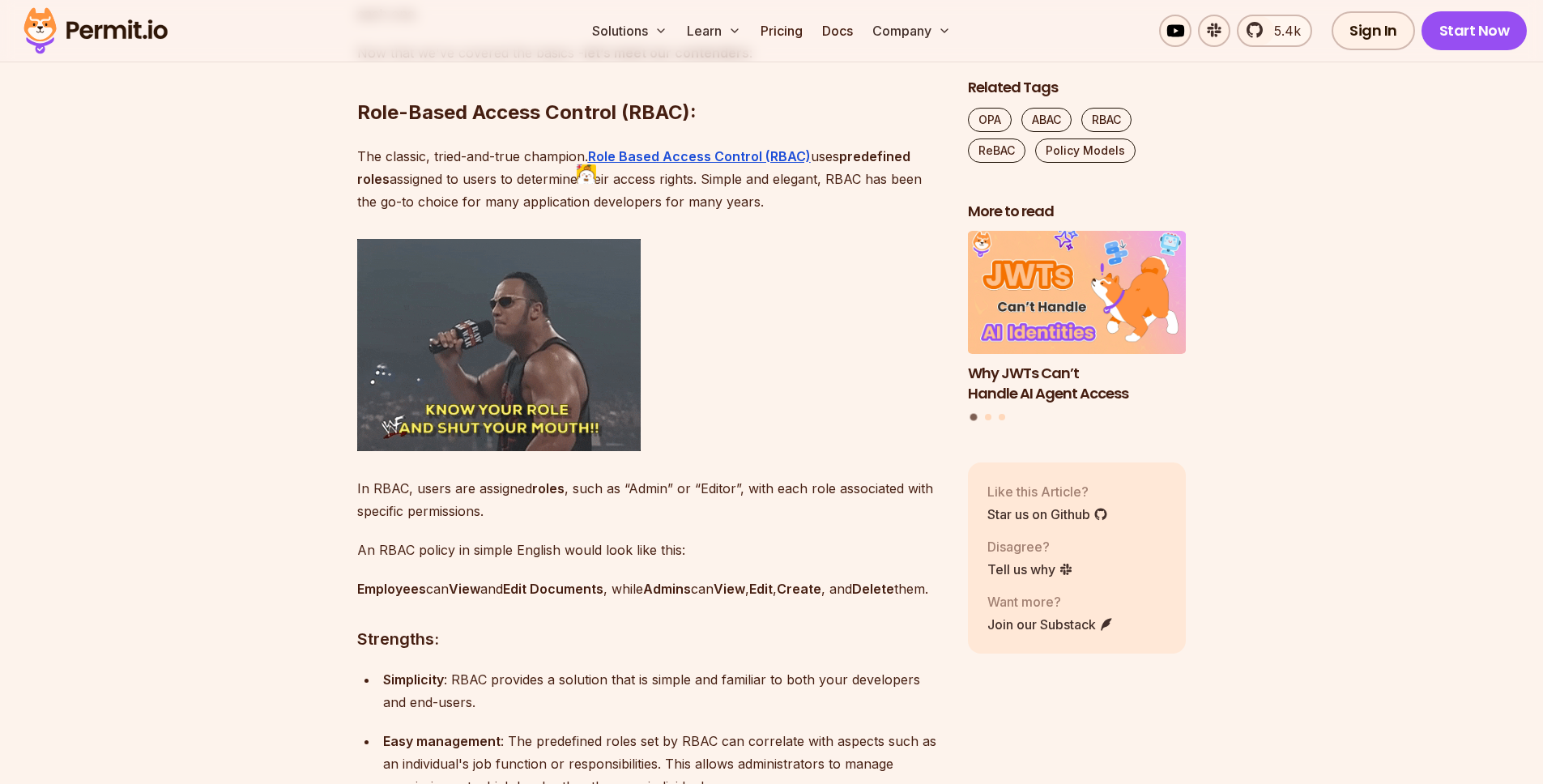
click at [585, 160] on p "The classic, tried-and-true champion. Role Based Access Control (RBAC) uses pre…" at bounding box center [649, 179] width 585 height 68
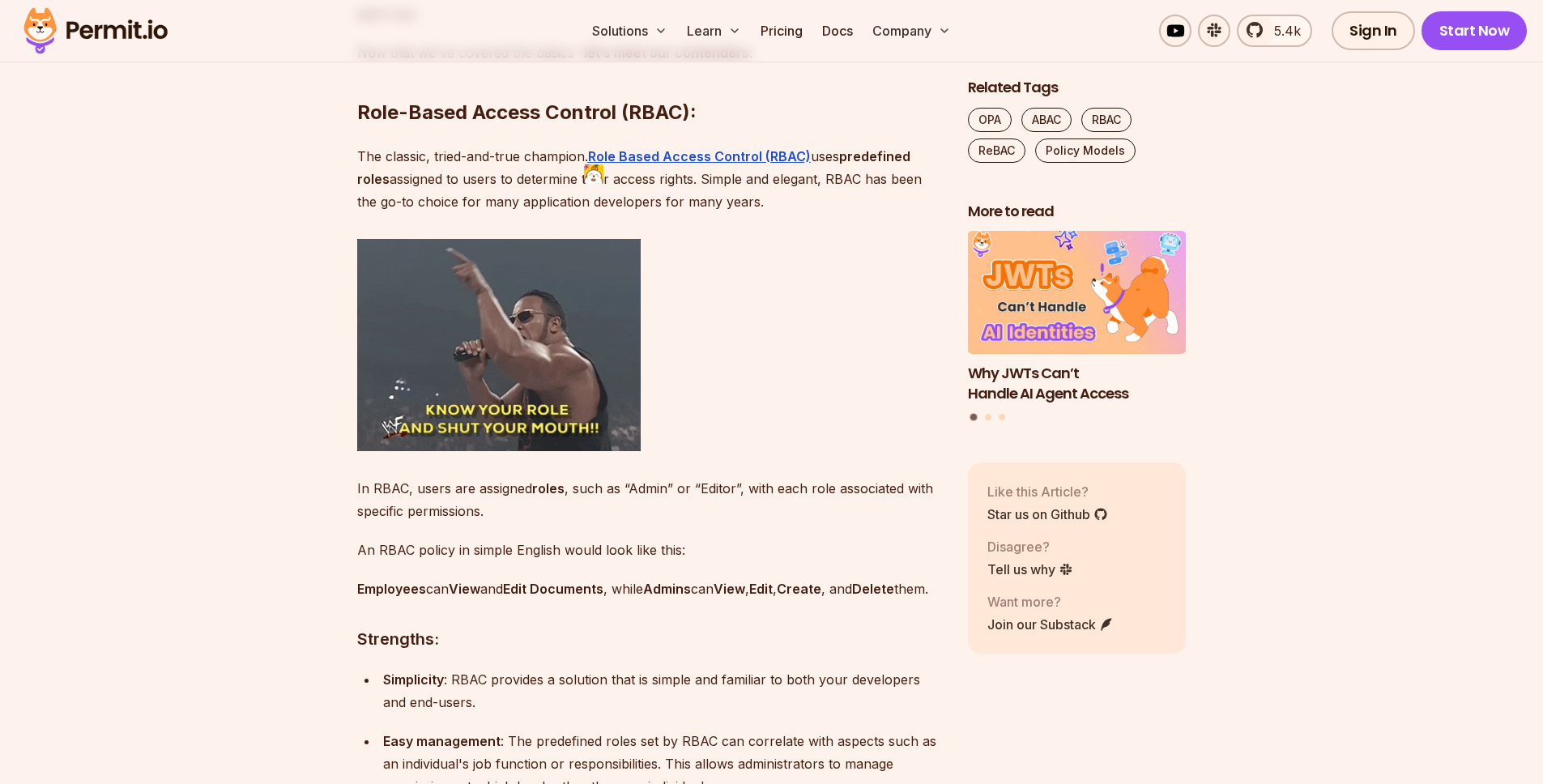
click at [821, 174] on p "The classic, tried-and-true champion. Role Based Access Control (RBAC) uses pre…" at bounding box center [649, 179] width 585 height 68
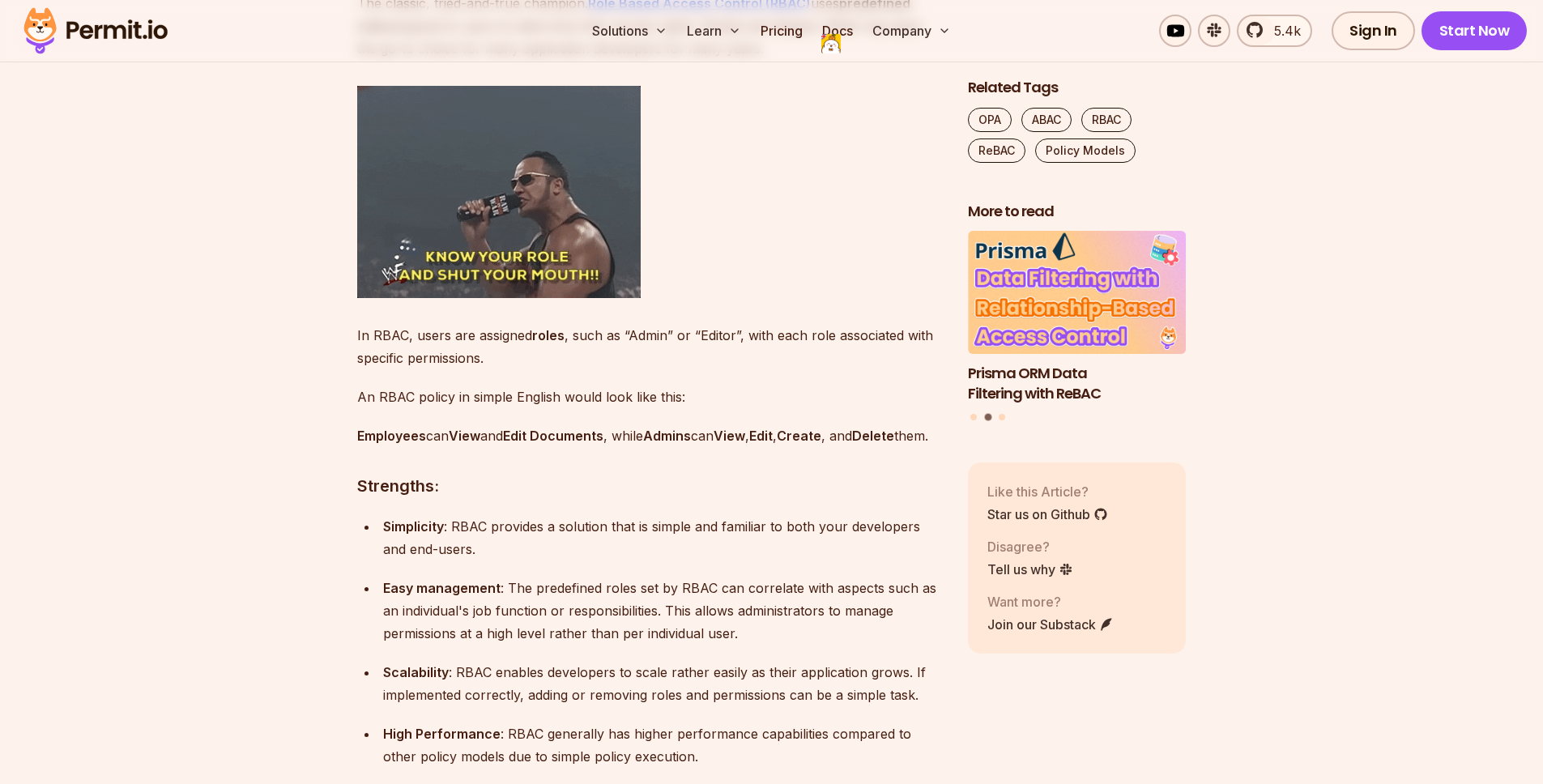
scroll to position [1886, 0]
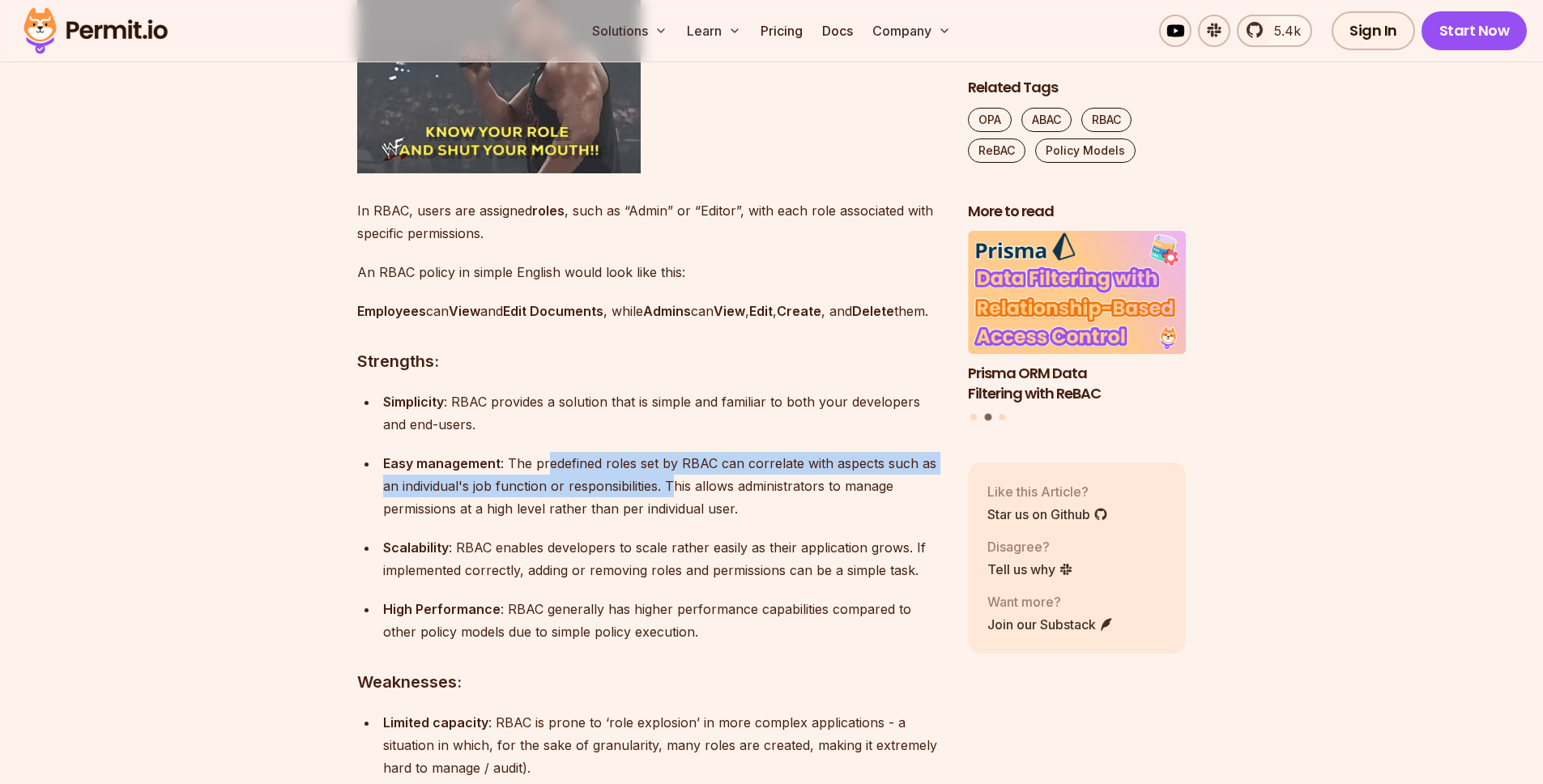
drag, startPoint x: 552, startPoint y: 493, endPoint x: 705, endPoint y: 489, distance: 153.1
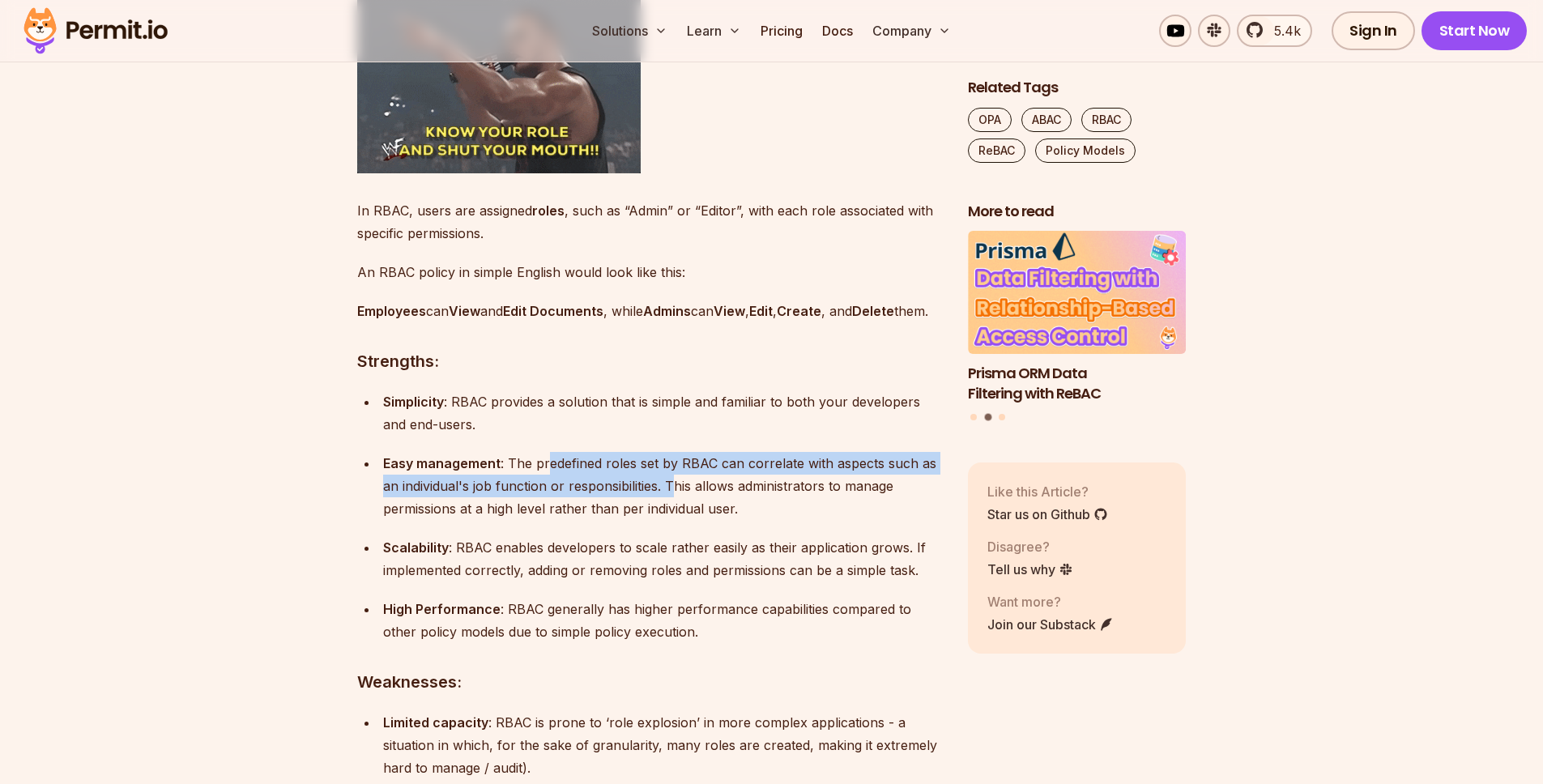
click at [675, 497] on p "Easy management : The predefined roles set by RBAC can correlate with aspects s…" at bounding box center [662, 486] width 559 height 68
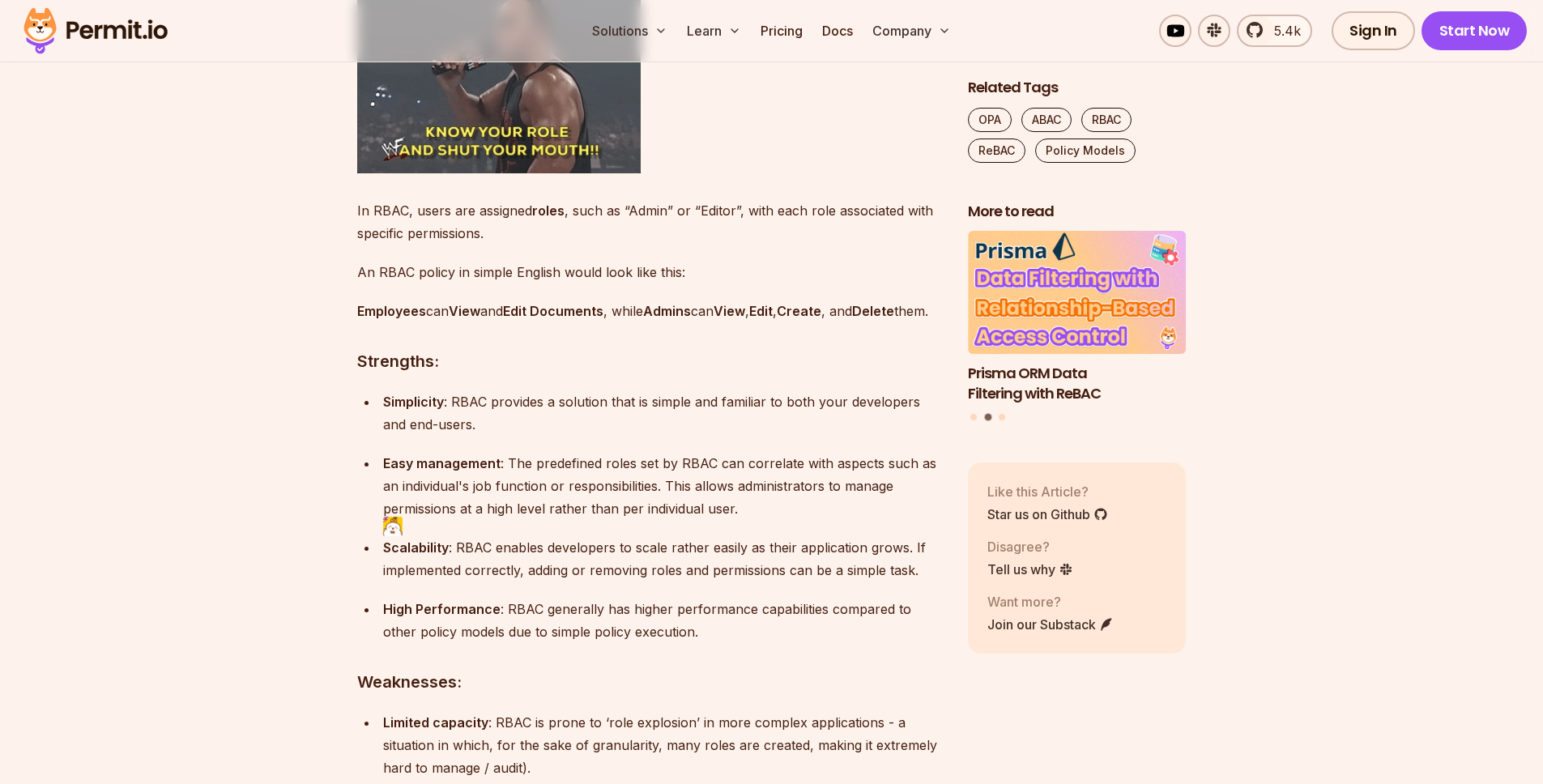
click at [742, 430] on p "Simplicity : RBAC provides a solution that is simple and familiar to both your …" at bounding box center [662, 413] width 559 height 46
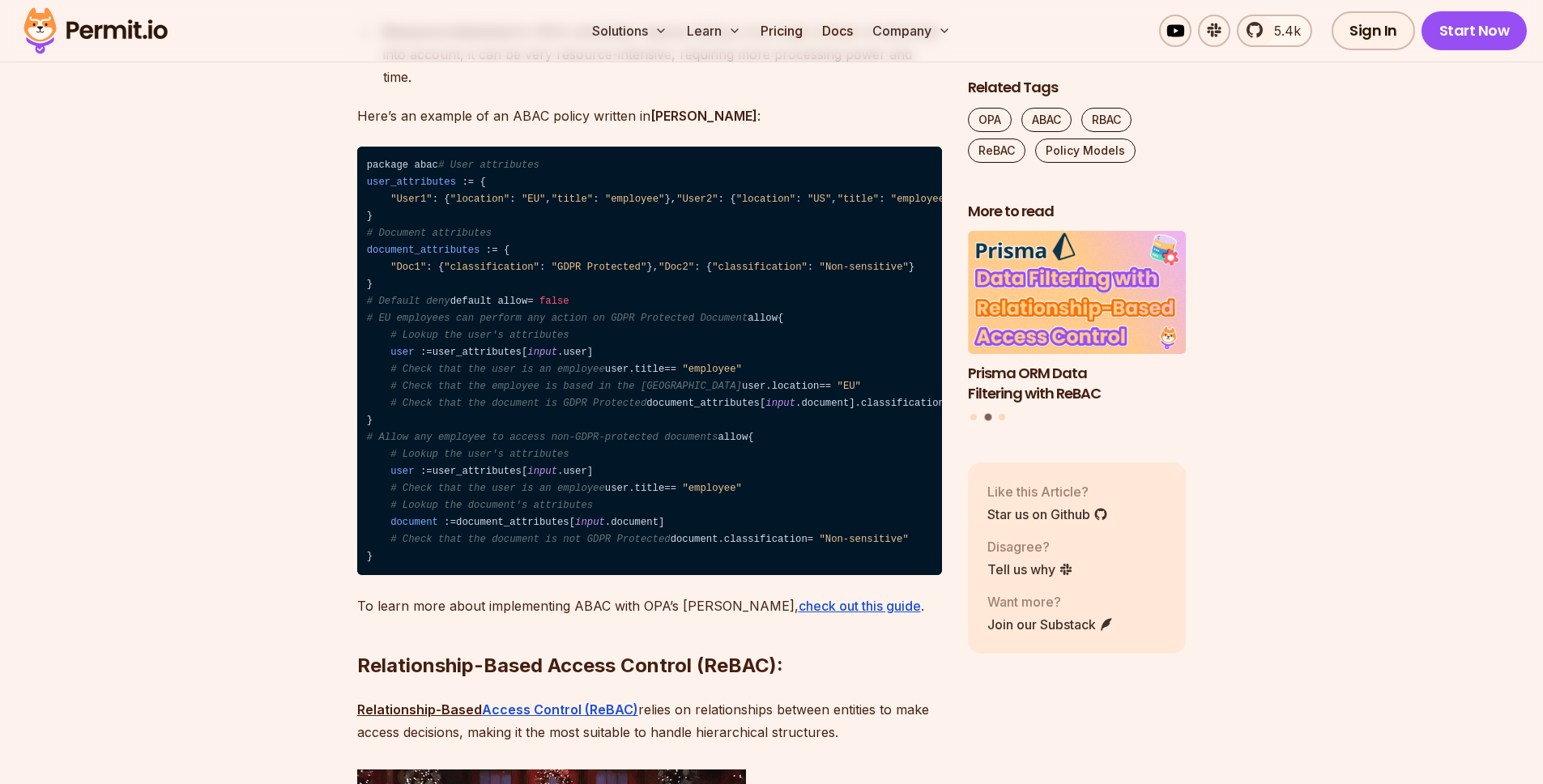
scroll to position [5261, 0]
